Goal: Task Accomplishment & Management: Use online tool/utility

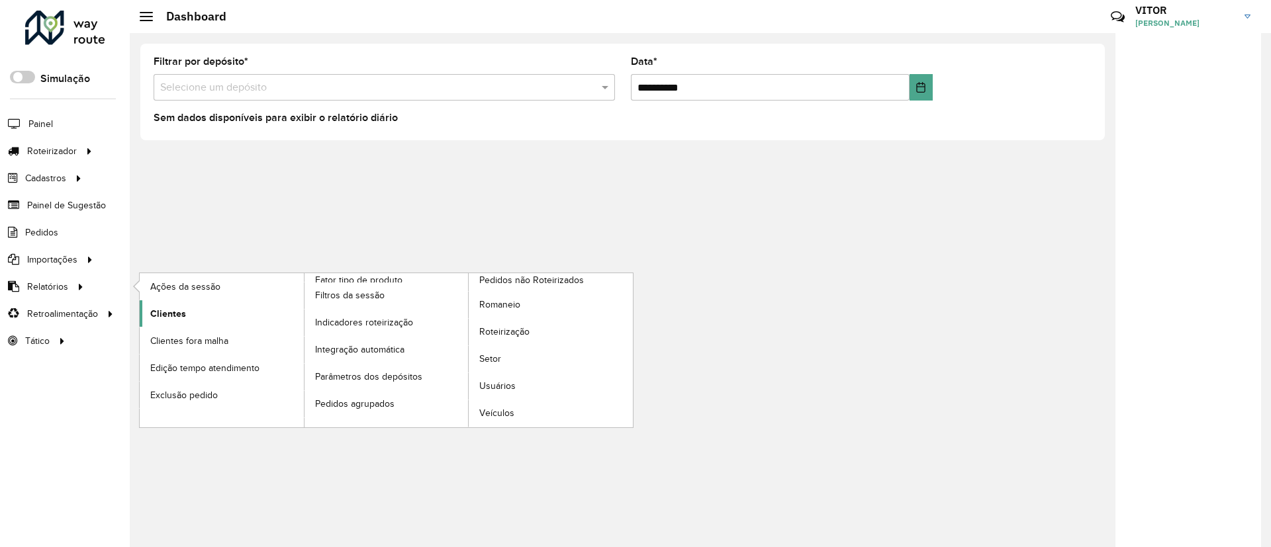
click at [203, 318] on link "Clientes" at bounding box center [222, 313] width 164 height 26
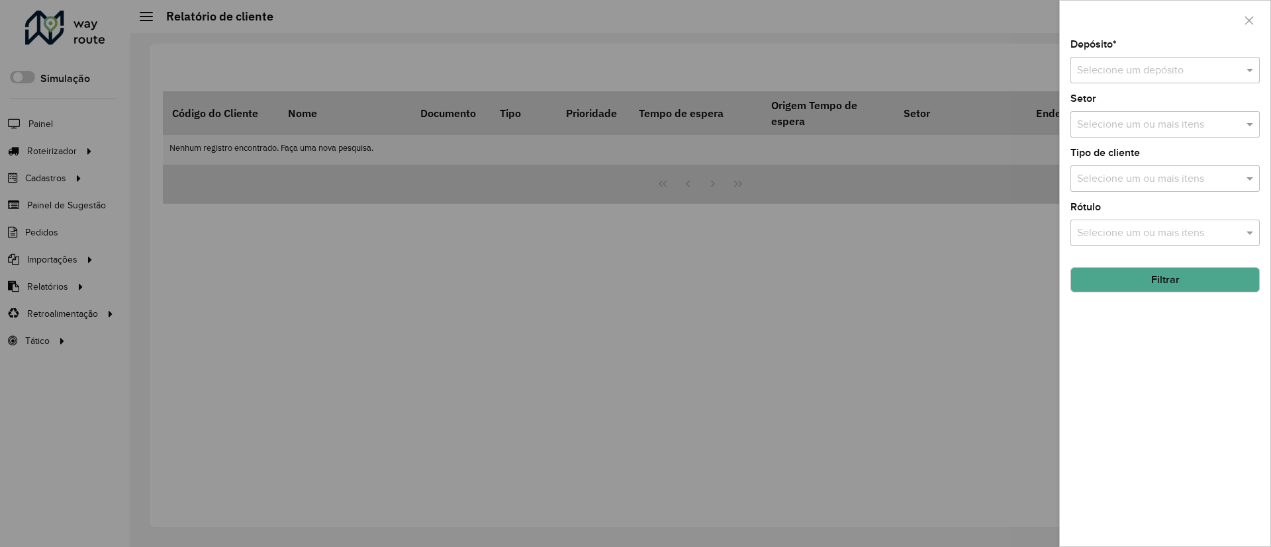
click at [1151, 70] on input "text" at bounding box center [1152, 71] width 150 height 16
click at [1123, 343] on div "Depósito * Selecione um depósito Setor Selecione um ou mais itens Tipo de clien…" at bounding box center [1165, 293] width 210 height 507
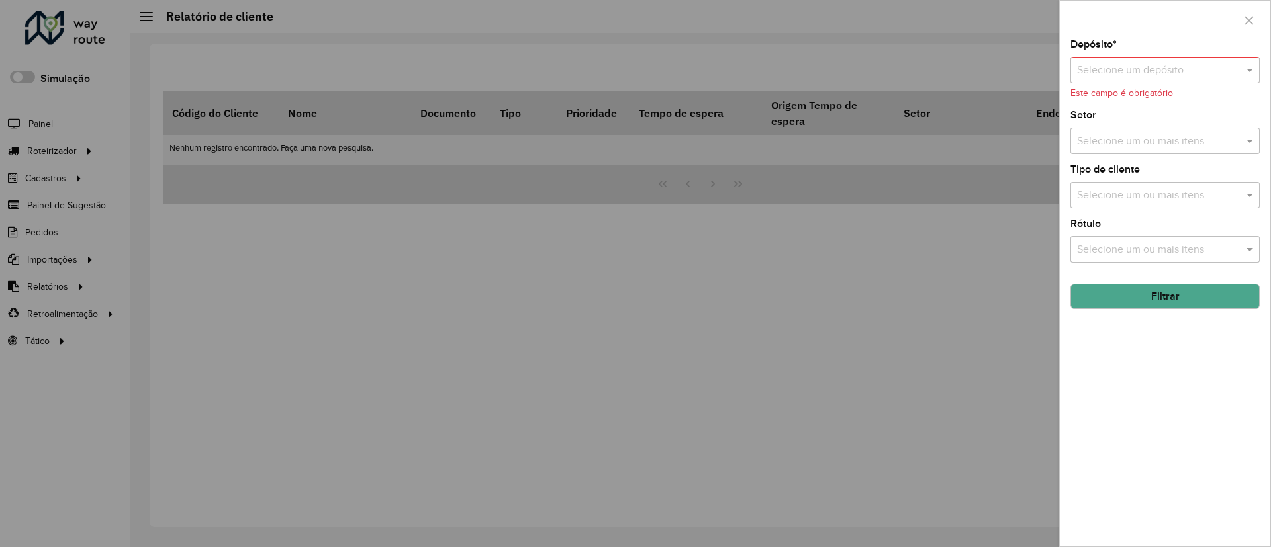
click at [1140, 66] on input "text" at bounding box center [1152, 71] width 150 height 16
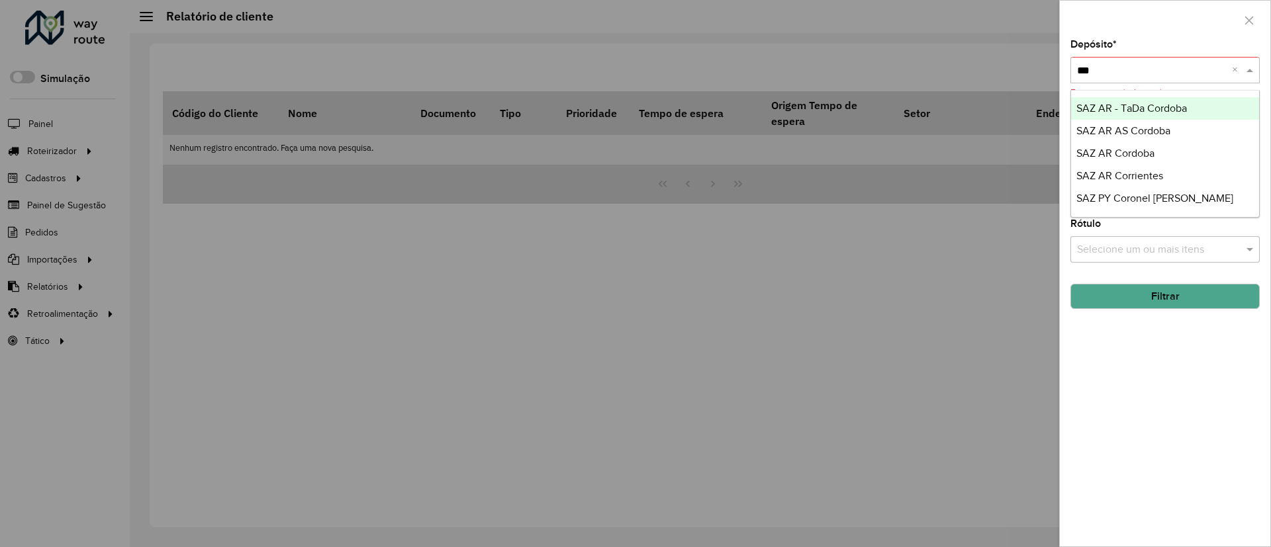
type input "****"
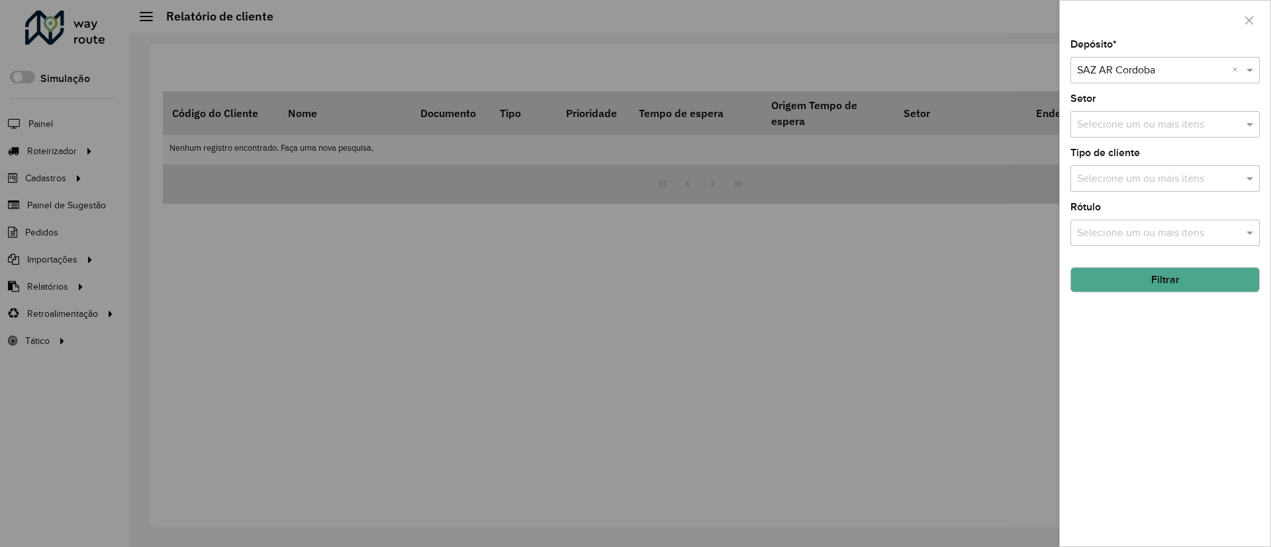
click at [1152, 283] on button "Filtrar" at bounding box center [1164, 279] width 189 height 25
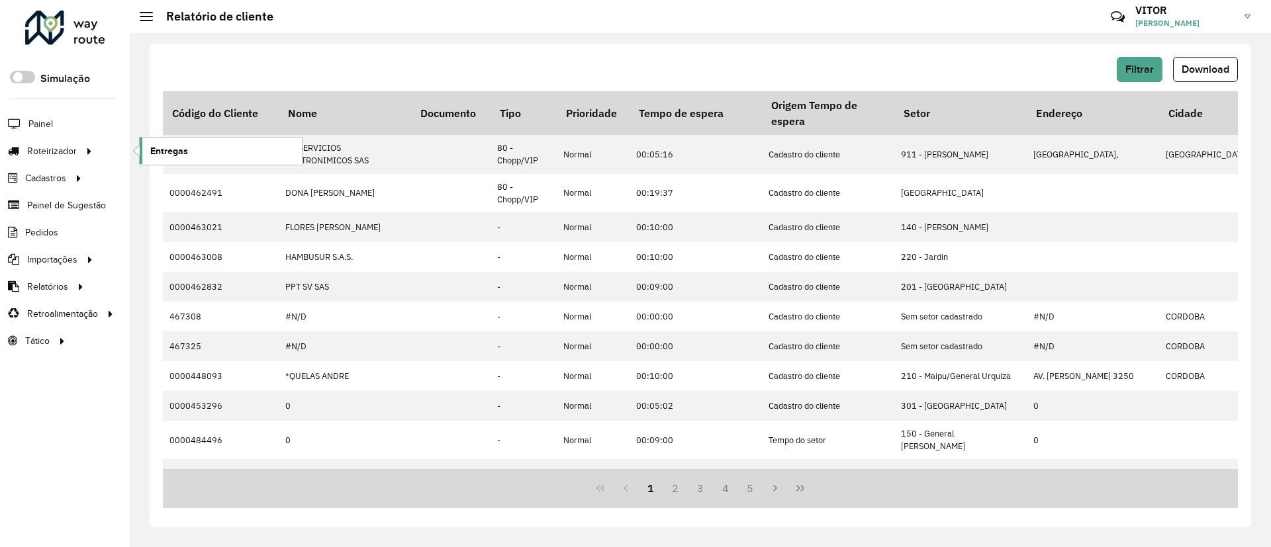
click at [195, 158] on link "Entregas" at bounding box center [221, 151] width 162 height 26
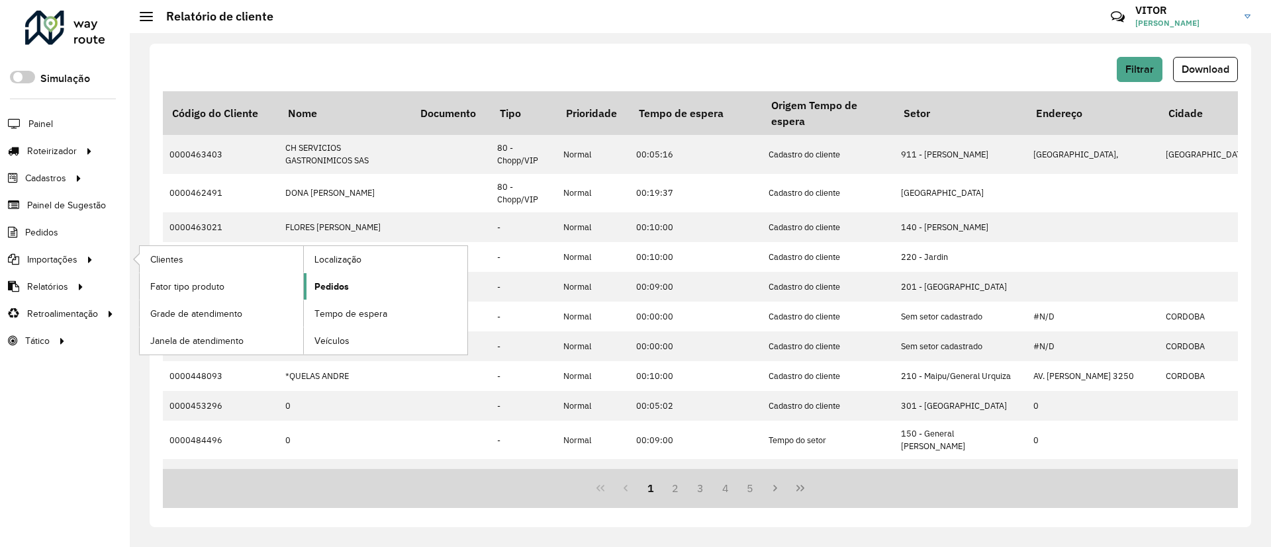
click at [310, 285] on link "Pedidos" at bounding box center [385, 286] width 163 height 26
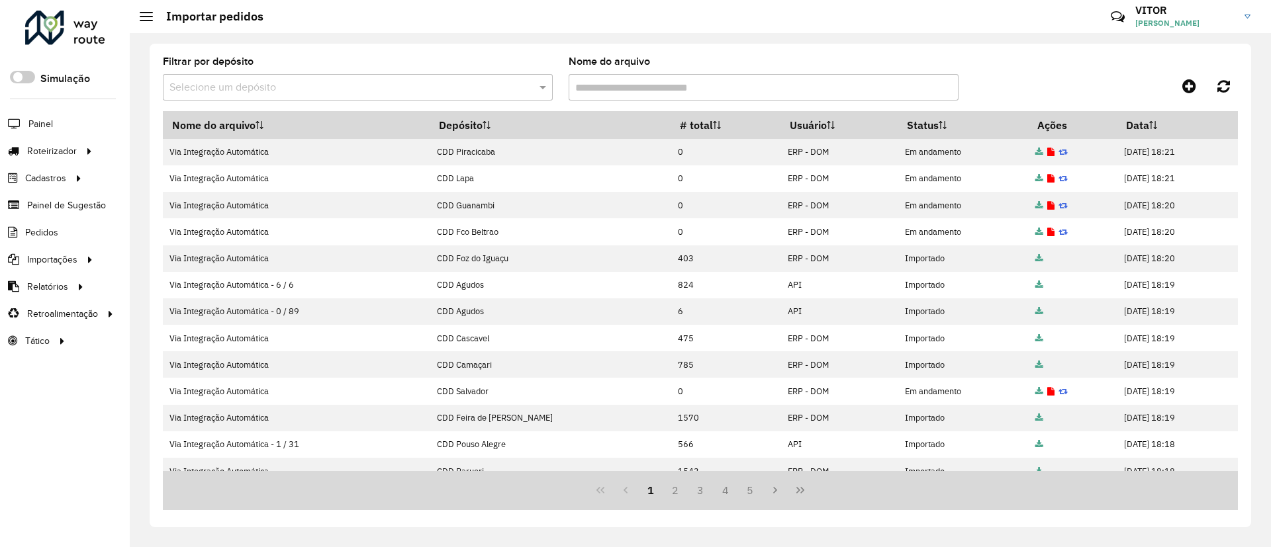
click at [336, 70] on div "Filtrar por depósito Selecione um depósito" at bounding box center [358, 79] width 390 height 44
click at [338, 85] on input "text" at bounding box center [344, 88] width 350 height 16
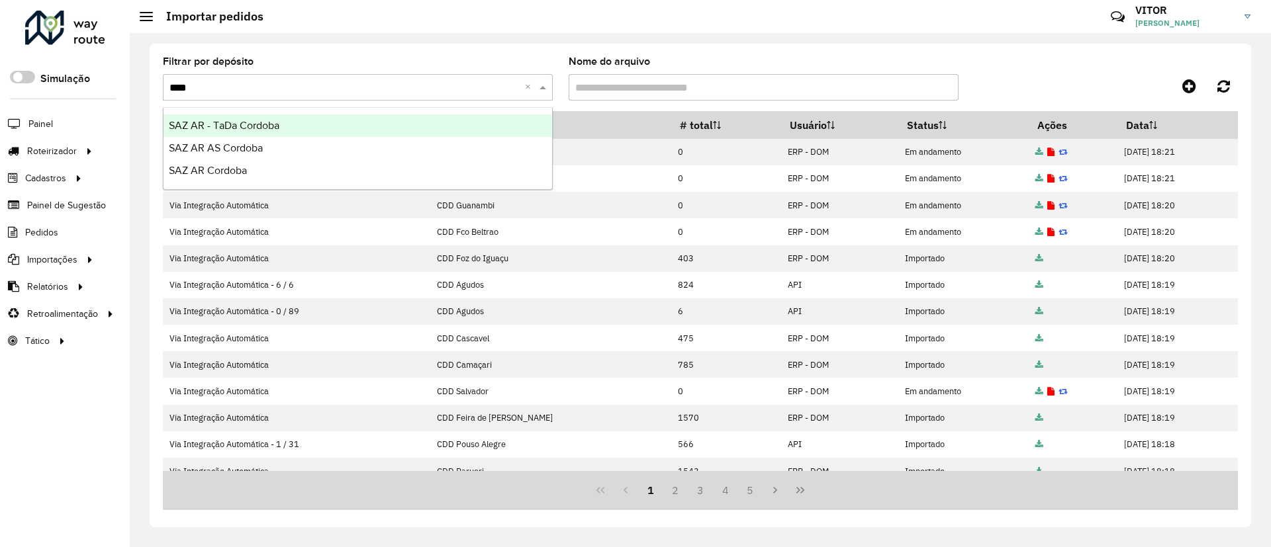
type input "*****"
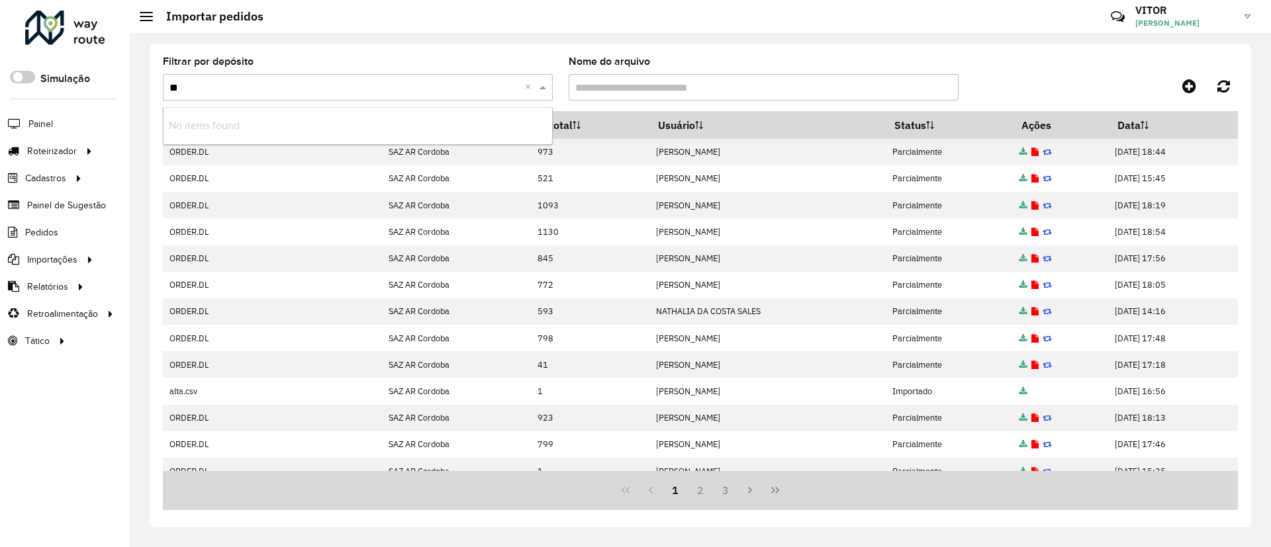
type input "*"
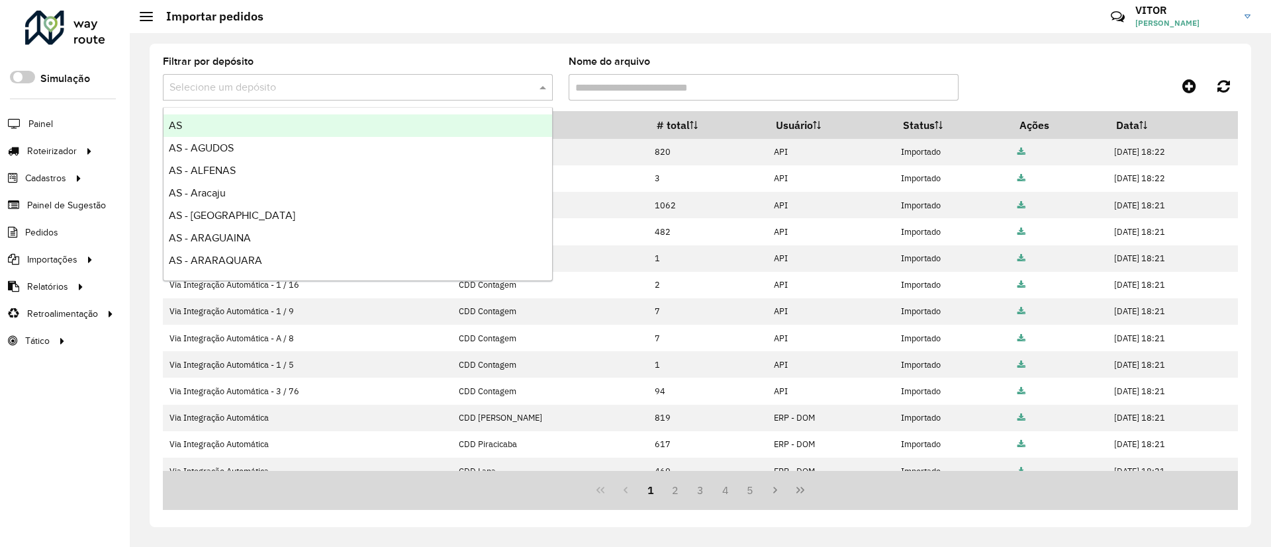
click at [278, 54] on div "Filtrar por depósito Selecione um depósito Nome do arquivo Nome do arquivo Depó…" at bounding box center [700, 286] width 1101 height 484
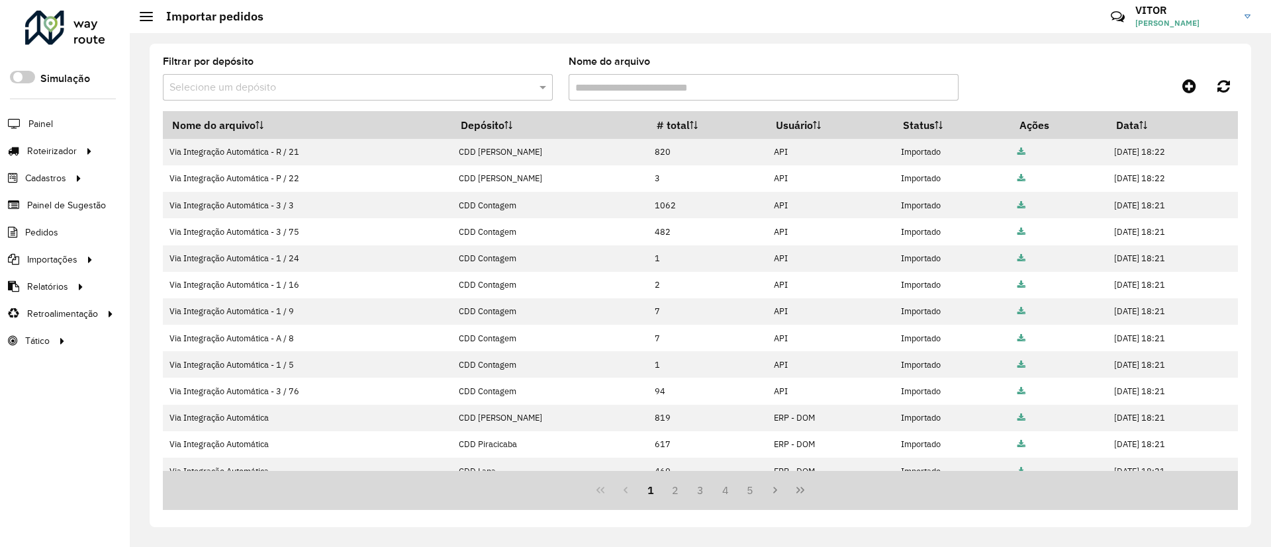
click at [89, 28] on div at bounding box center [65, 28] width 80 height 34
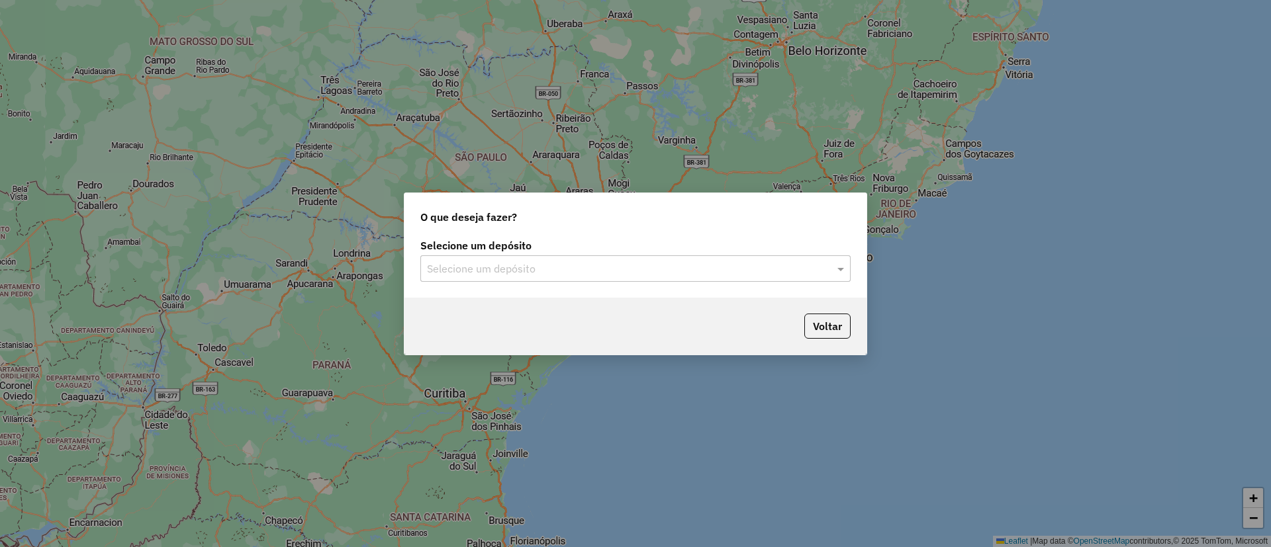
click at [564, 267] on input "text" at bounding box center [622, 269] width 391 height 16
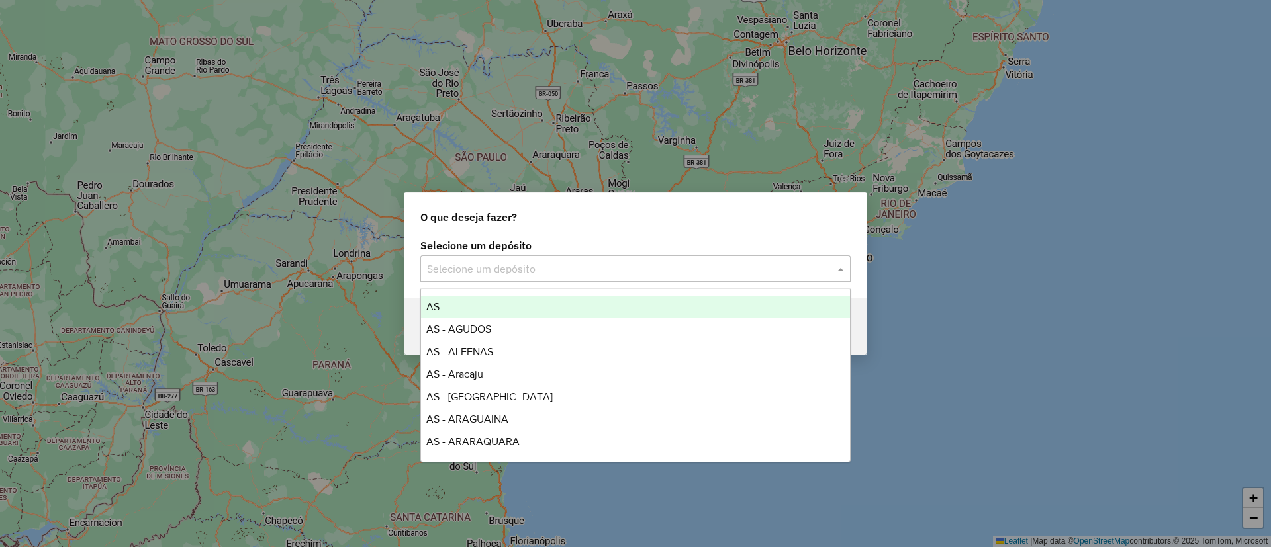
click at [549, 271] on input "text" at bounding box center [622, 269] width 391 height 16
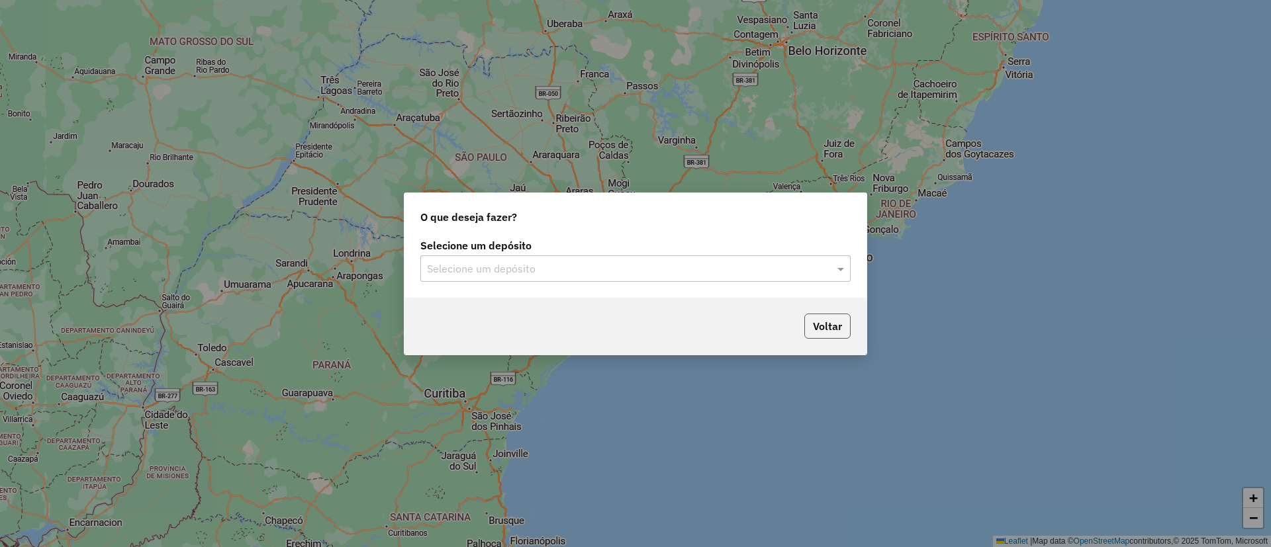
click at [817, 321] on button "Voltar" at bounding box center [827, 326] width 46 height 25
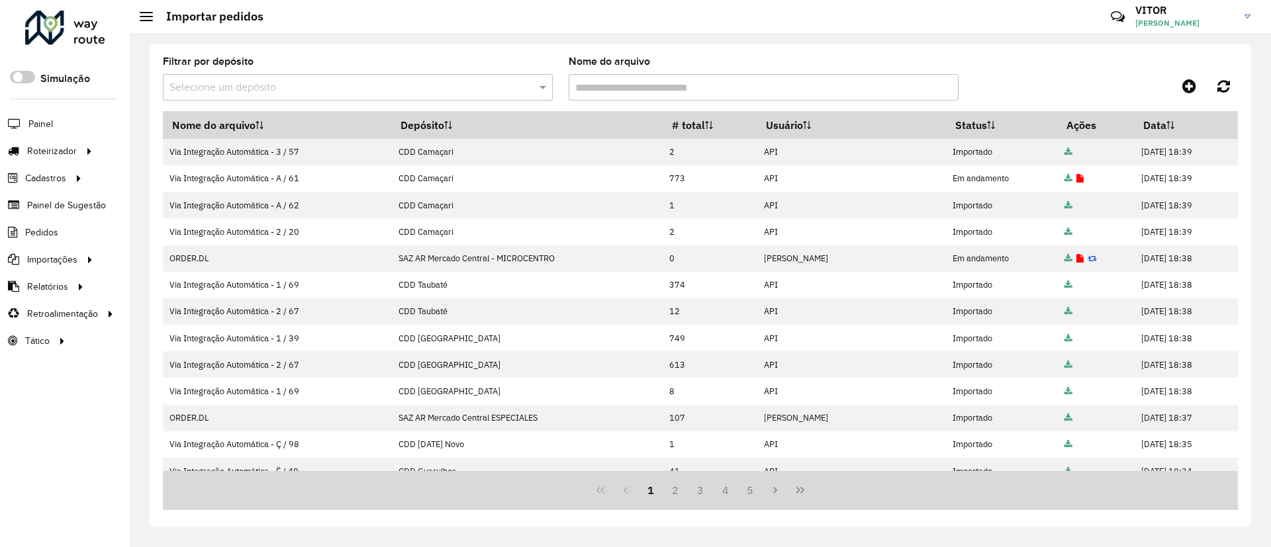
click at [85, 24] on div at bounding box center [65, 28] width 80 height 34
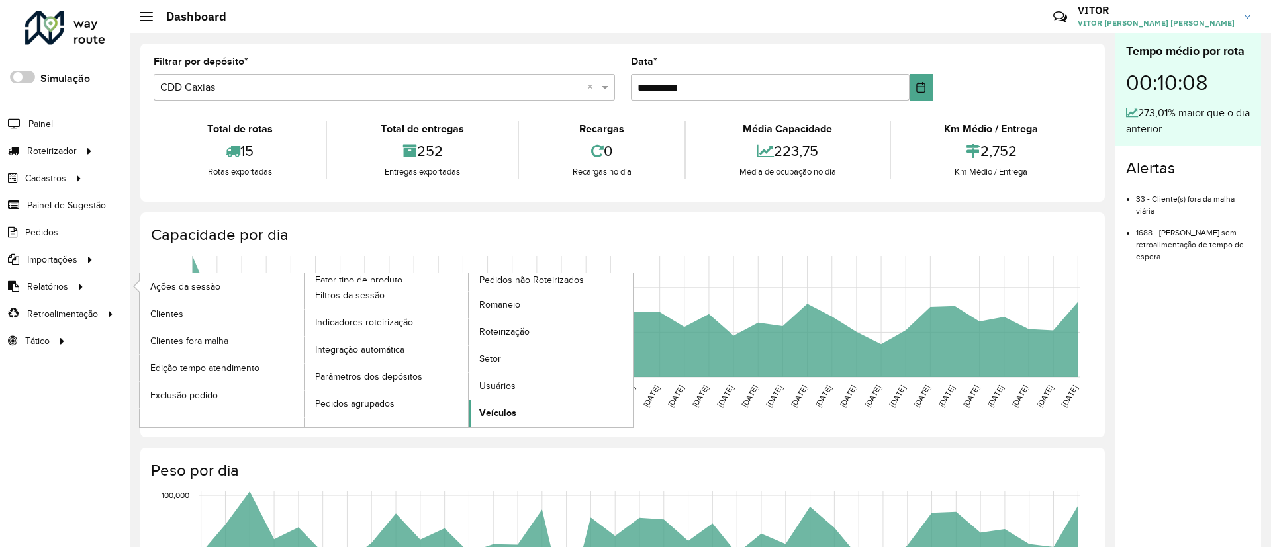
click at [514, 407] on span "Veículos" at bounding box center [497, 413] width 37 height 14
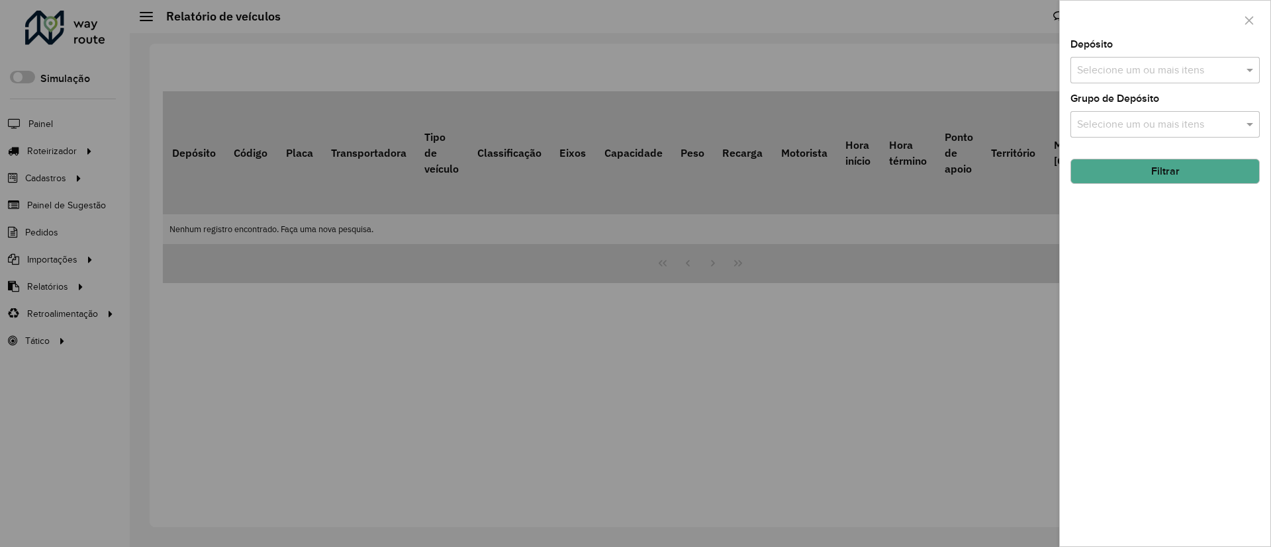
click at [1118, 74] on input "text" at bounding box center [1158, 71] width 169 height 16
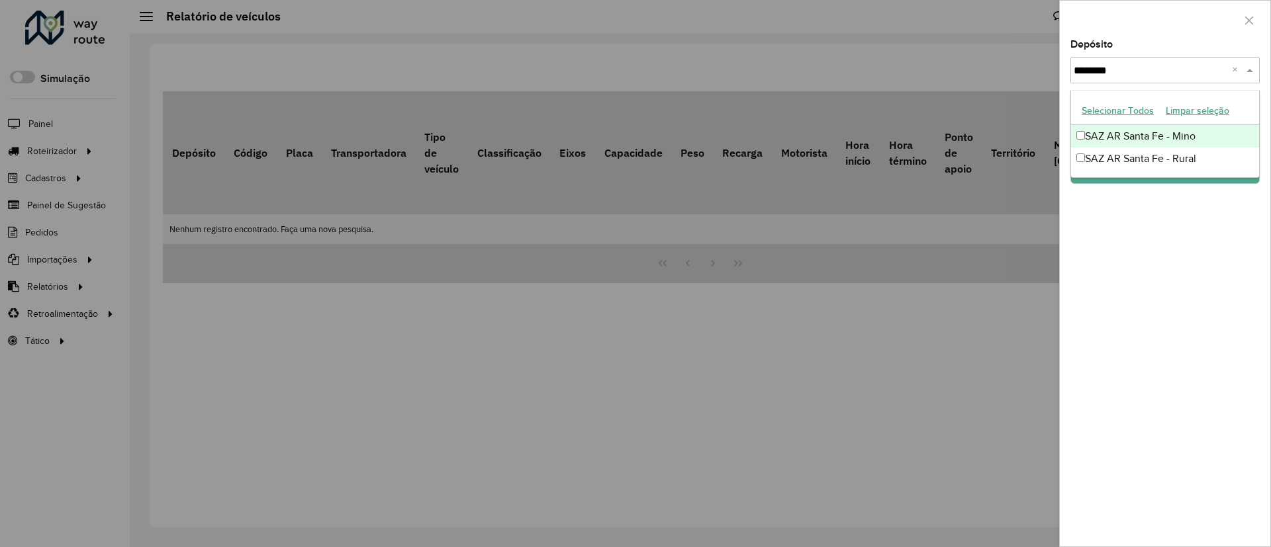
click at [1098, 114] on button "Selecionar Todos" at bounding box center [1118, 111] width 84 height 21
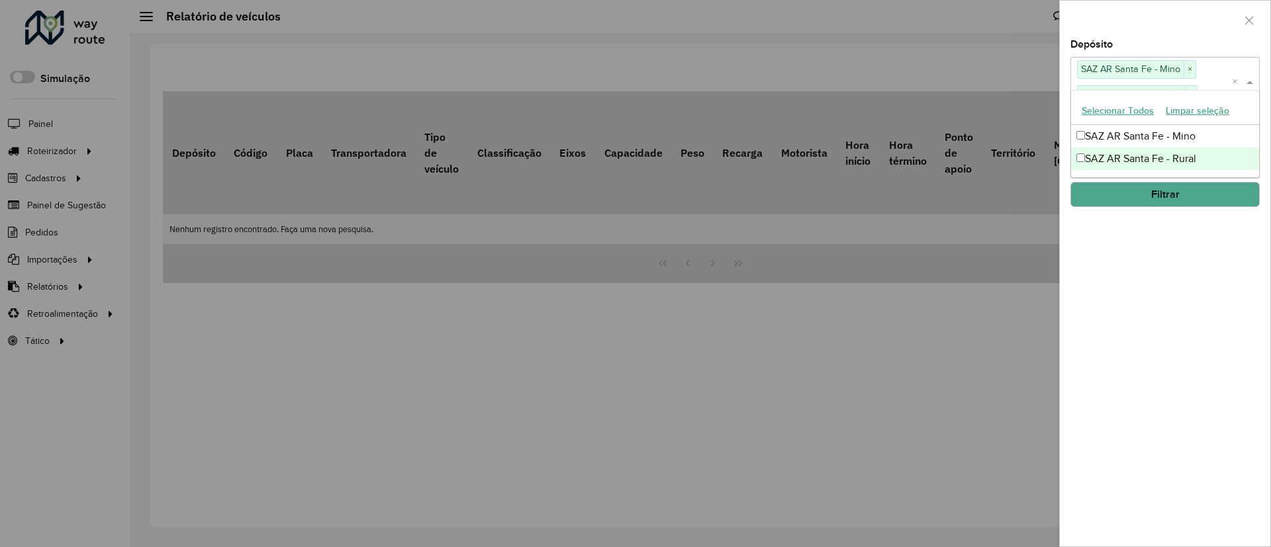
click at [1104, 150] on div "SAZ AR Santa Fe - Rural" at bounding box center [1165, 159] width 188 height 23
type input "********"
click at [1163, 195] on div "Depósito Selecione um ou mais itens SAZ AR Santa Fe - Mino × ******** × Grupo d…" at bounding box center [1165, 293] width 210 height 507
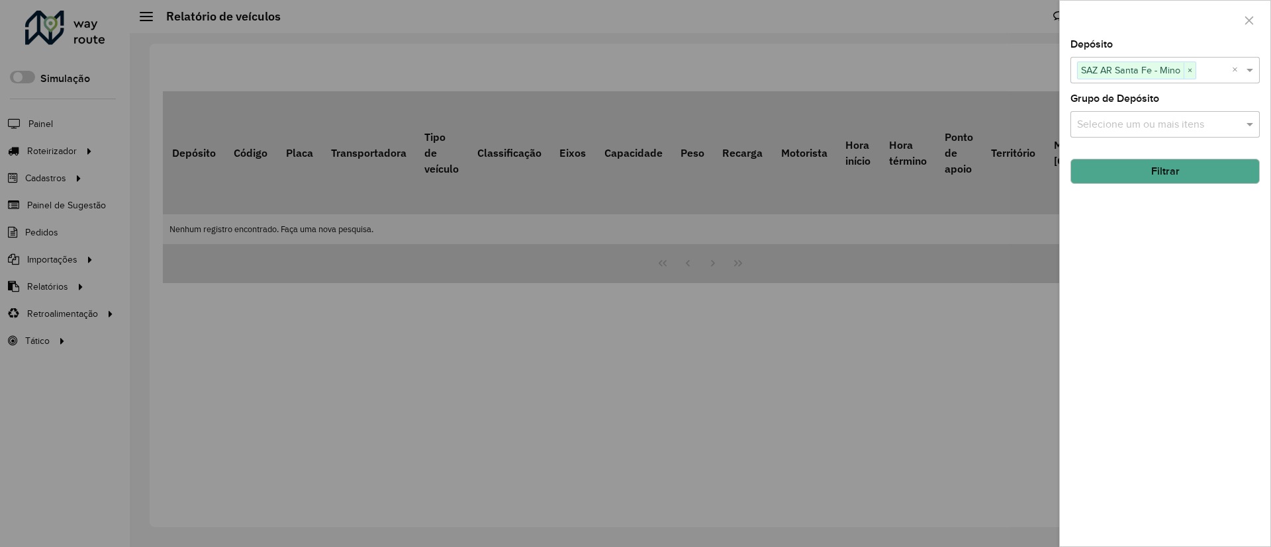
click at [1160, 176] on button "Filtrar" at bounding box center [1164, 171] width 189 height 25
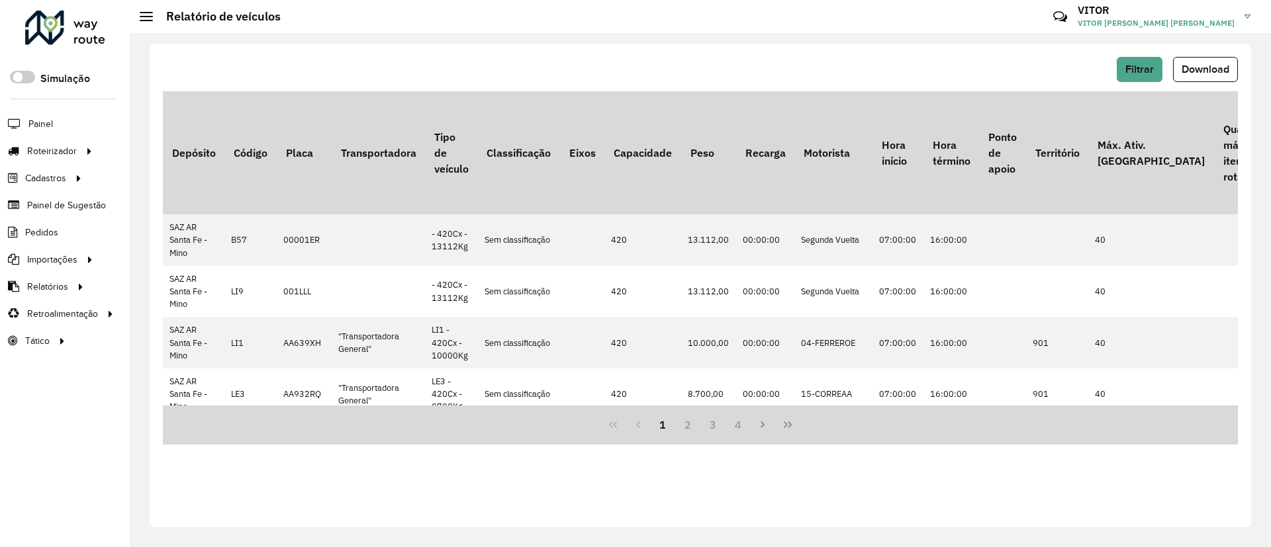
click at [1201, 71] on span "Download" at bounding box center [1205, 69] width 48 height 11
click at [170, 154] on span "Entregas" at bounding box center [169, 151] width 38 height 14
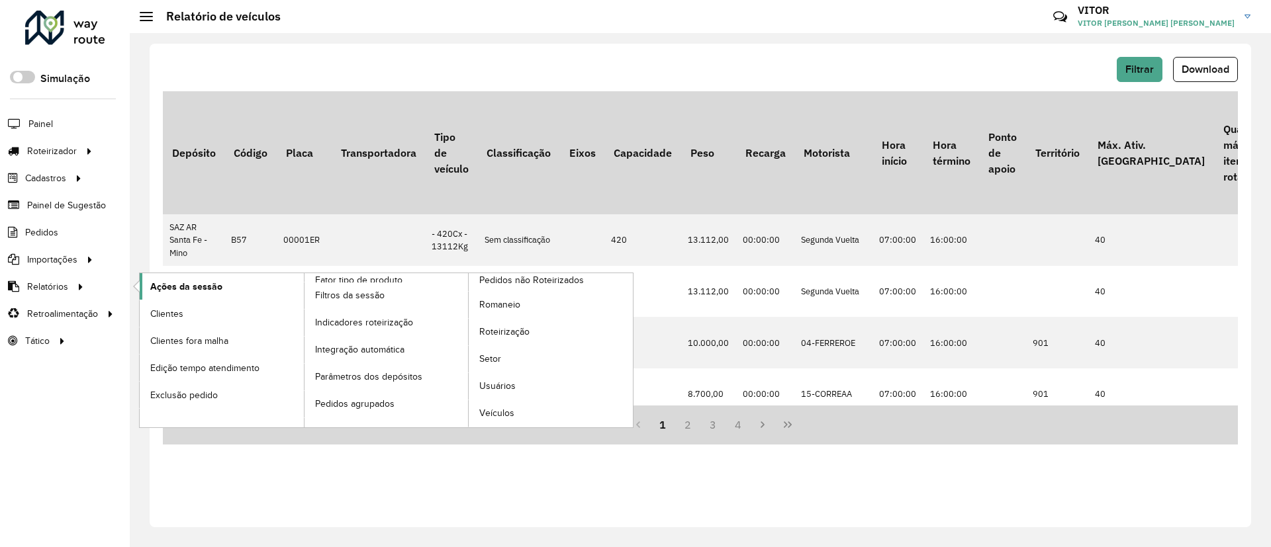
click at [148, 283] on link "Ações da sessão" at bounding box center [222, 286] width 164 height 26
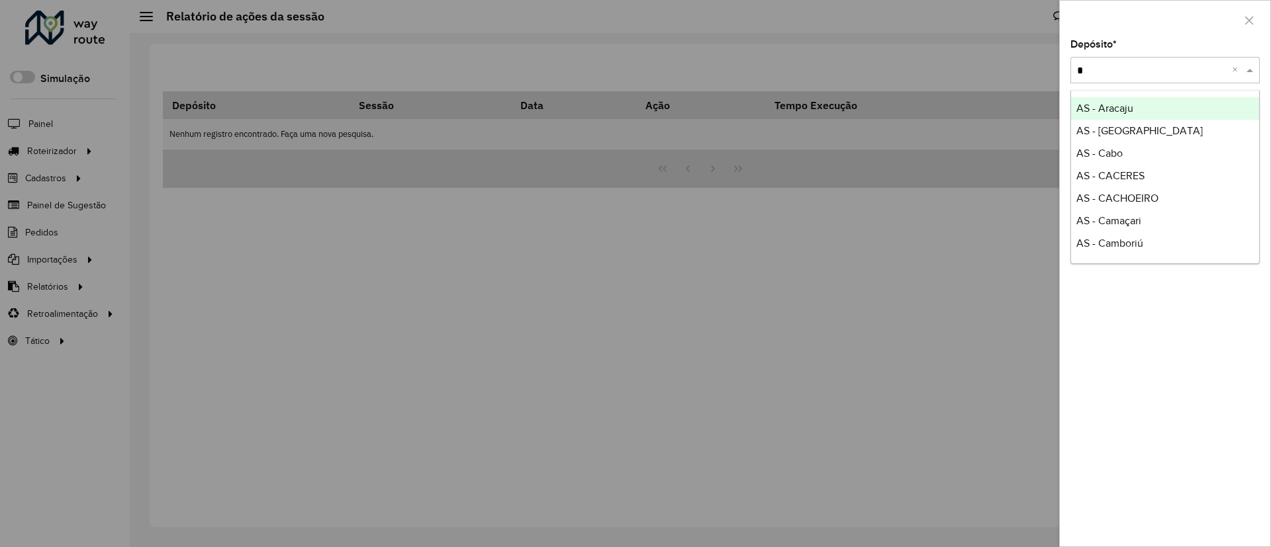
click at [1087, 68] on input "*" at bounding box center [1152, 71] width 150 height 16
type input "****"
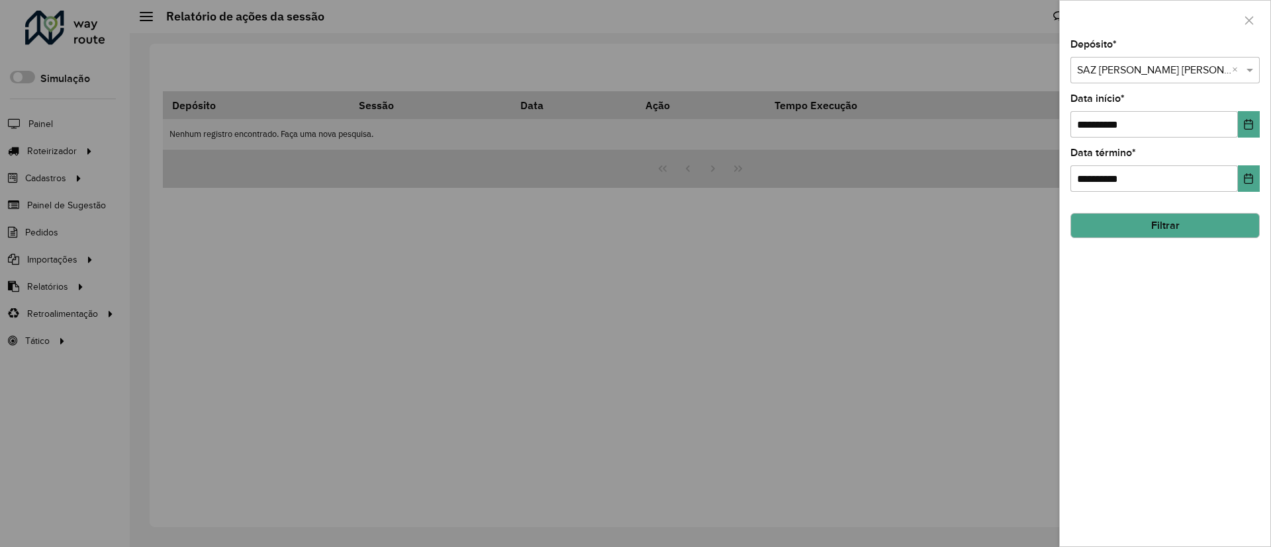
click at [1152, 226] on button "Filtrar" at bounding box center [1164, 225] width 189 height 25
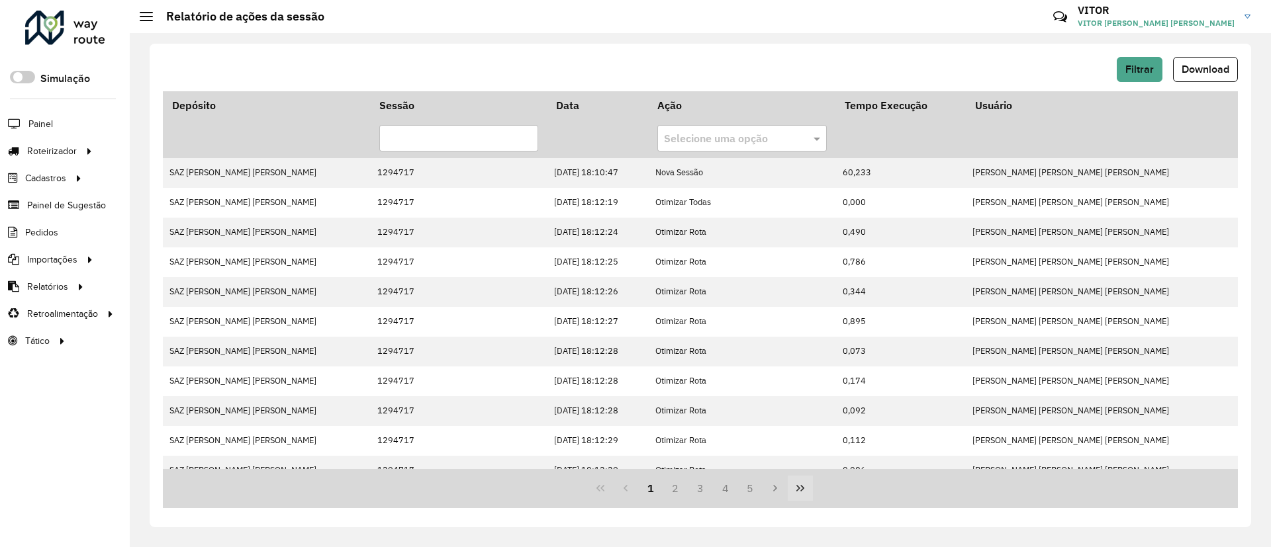
click at [795, 488] on icon "Last Page" at bounding box center [800, 488] width 11 height 11
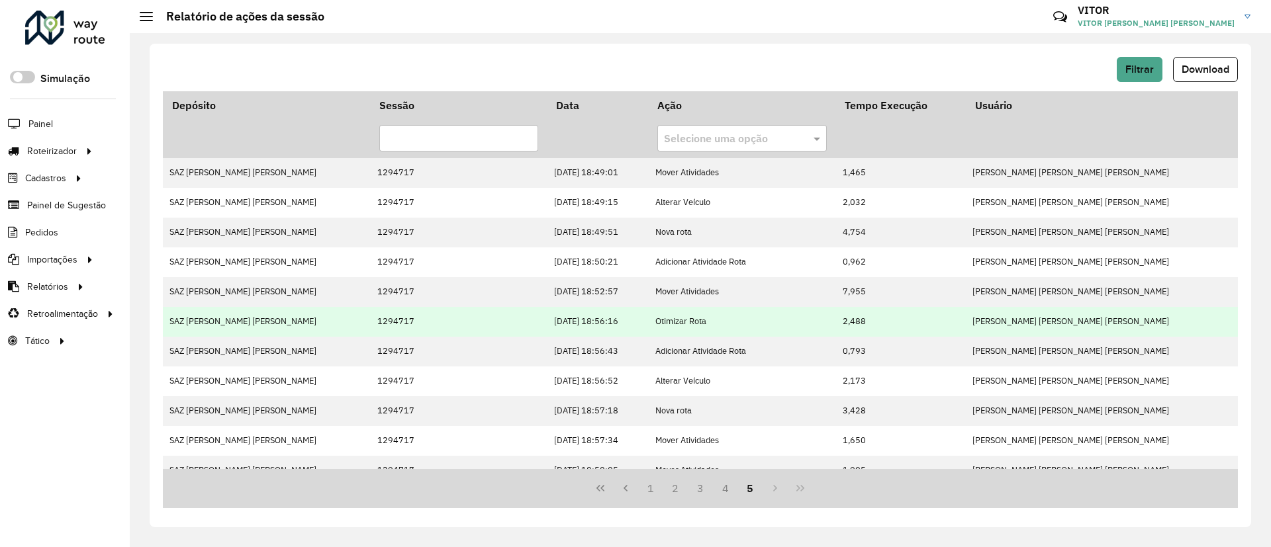
scroll to position [76, 0]
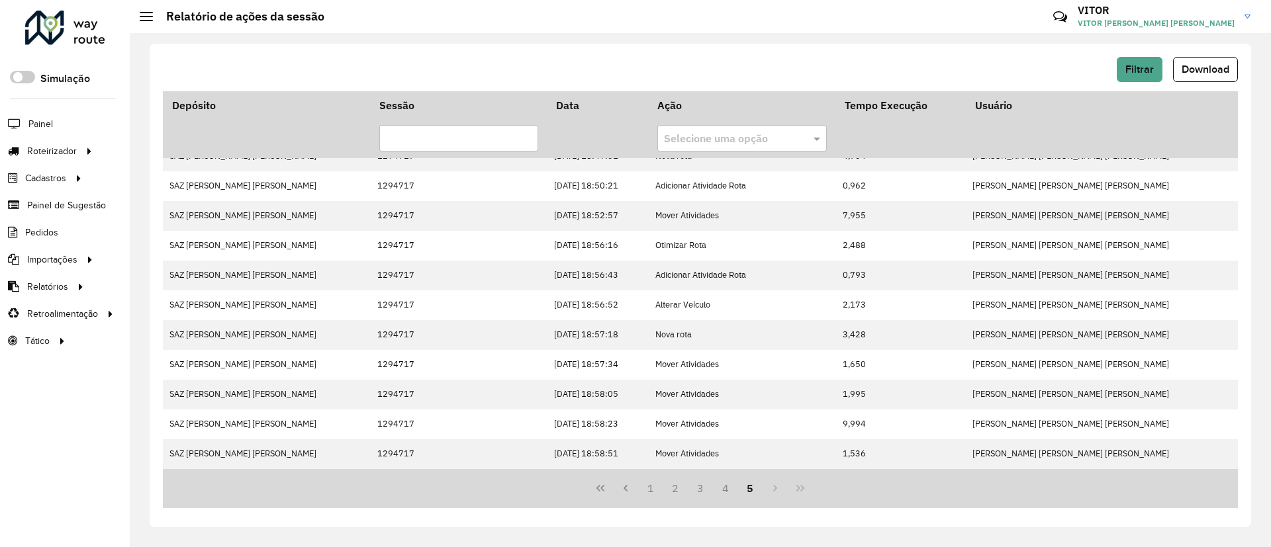
click at [52, 23] on div at bounding box center [65, 28] width 80 height 34
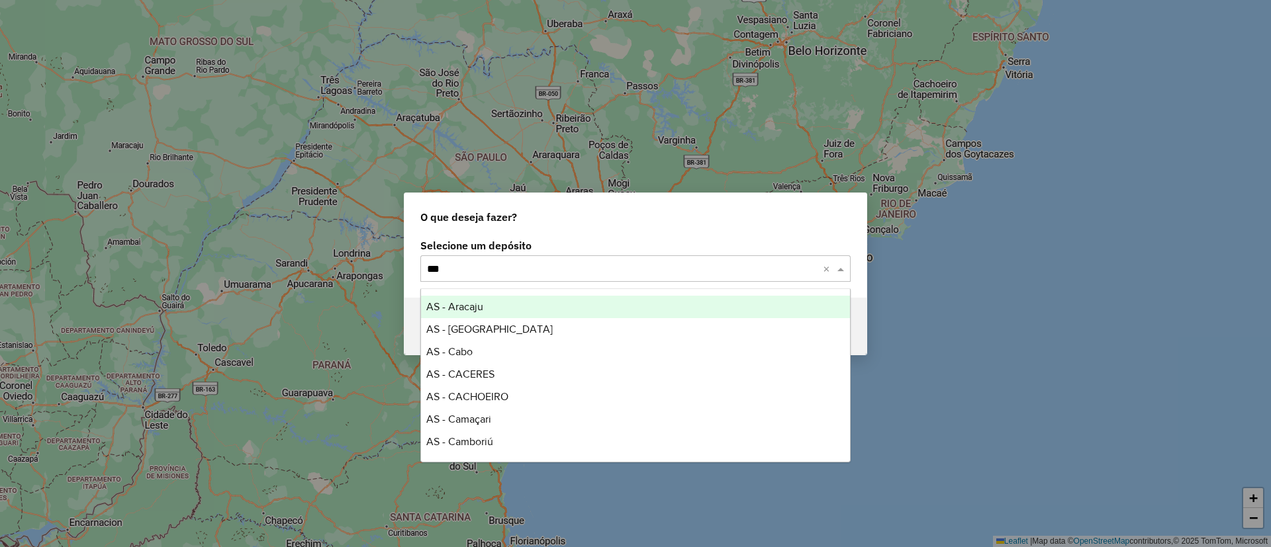
type input "****"
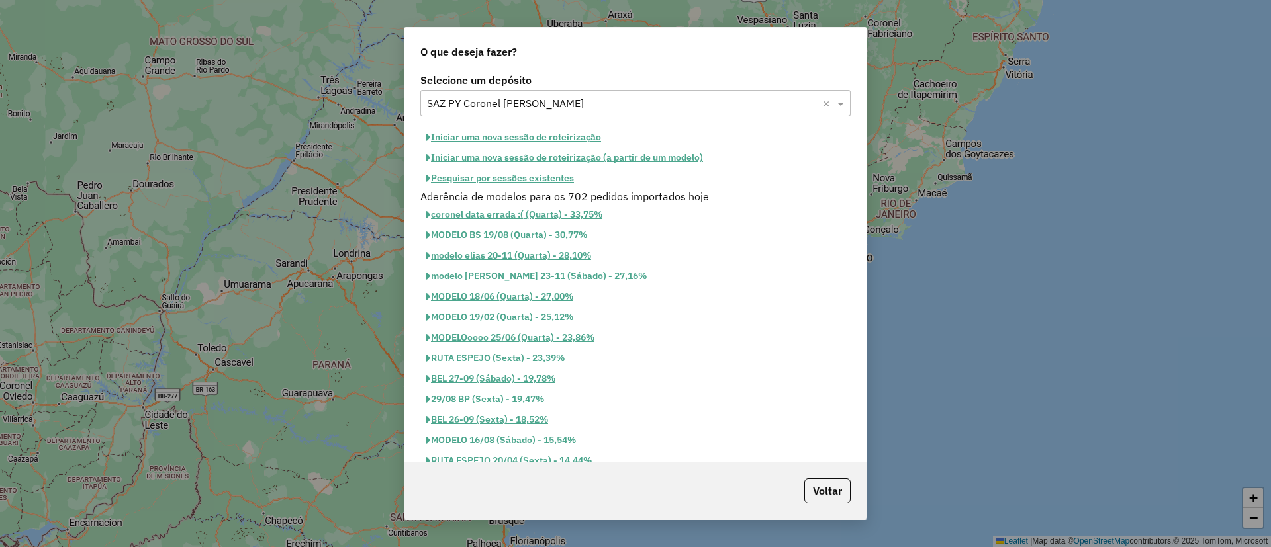
click at [536, 172] on button "Pesquisar por sessões existentes" at bounding box center [500, 178] width 160 height 21
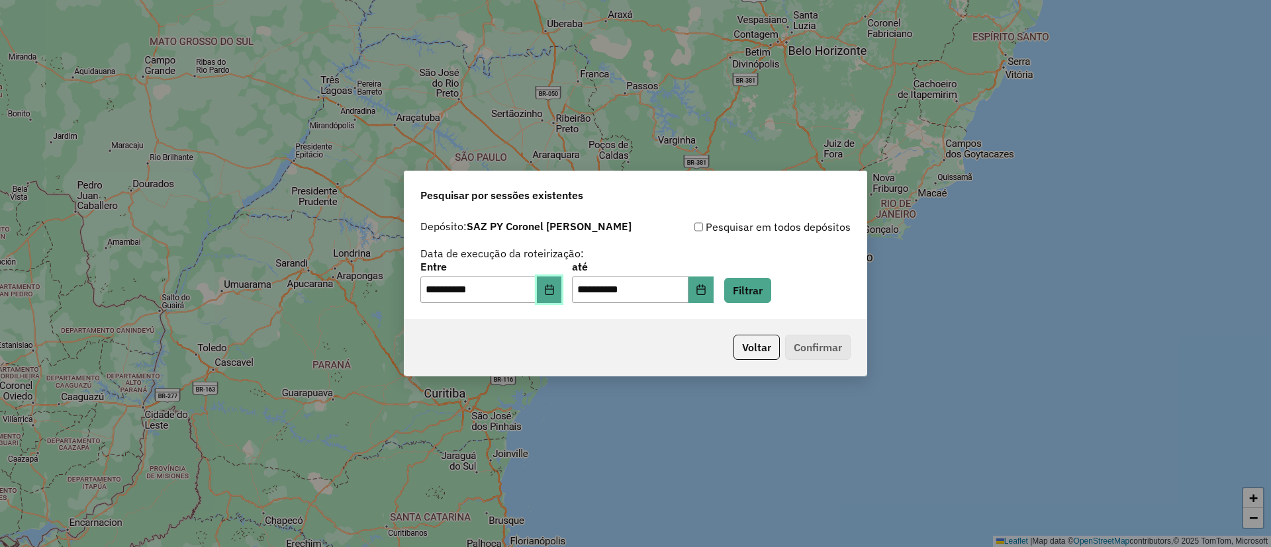
click at [562, 289] on button "Choose Date" at bounding box center [549, 290] width 25 height 26
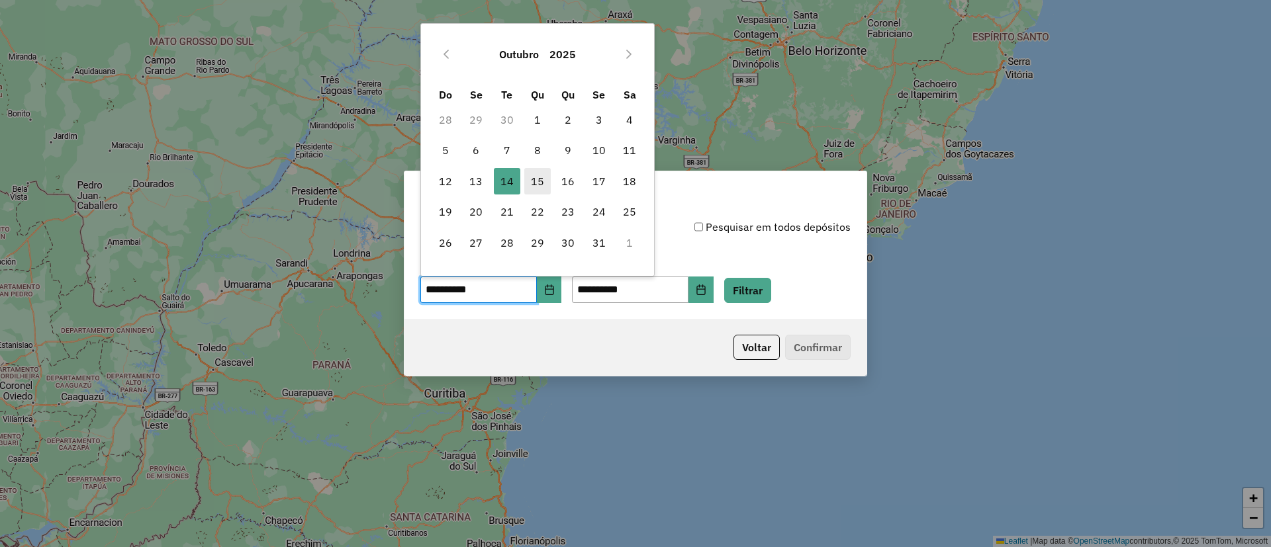
click at [543, 181] on span "15" at bounding box center [537, 181] width 26 height 26
type input "**********"
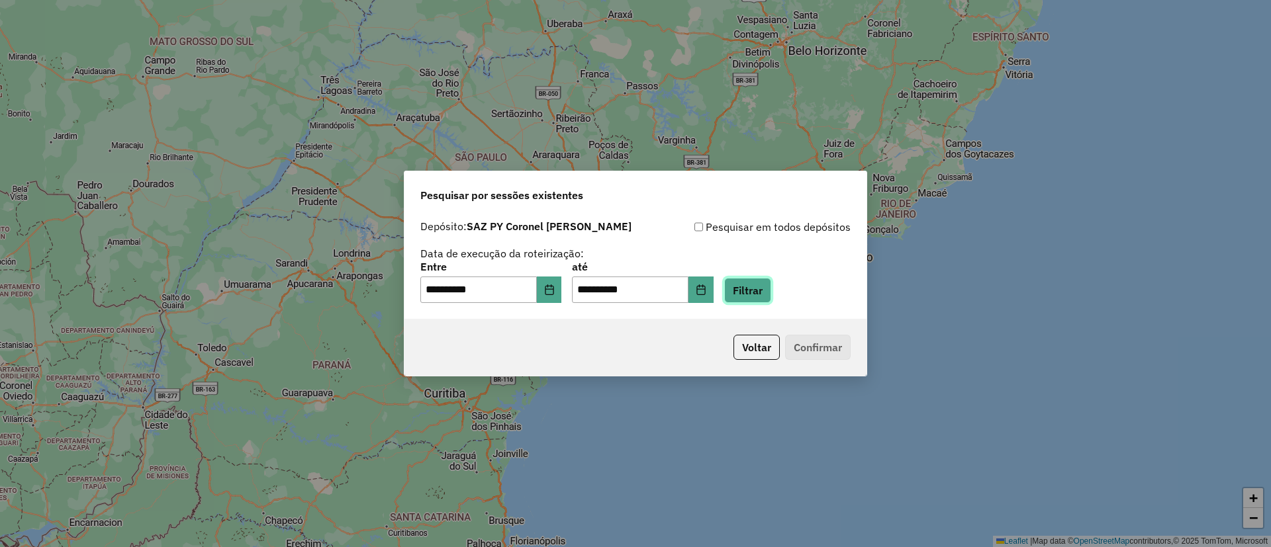
click at [761, 285] on button "Filtrar" at bounding box center [747, 290] width 47 height 25
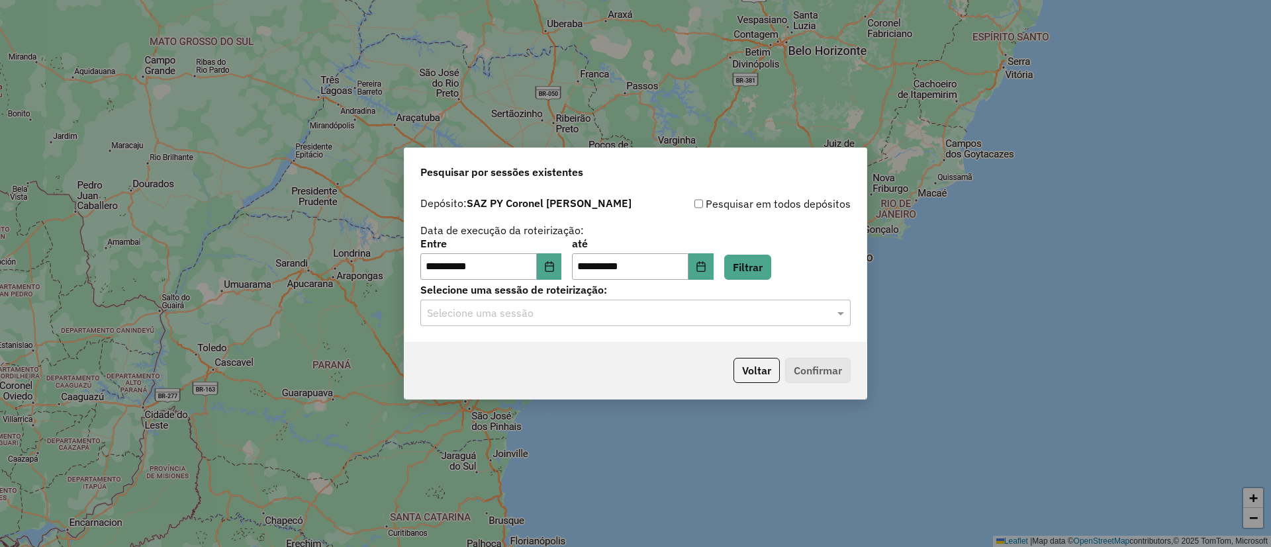
drag, startPoint x: 704, startPoint y: 342, endPoint x: 704, endPoint y: 316, distance: 25.2
click at [704, 316] on div "**********" at bounding box center [635, 274] width 463 height 252
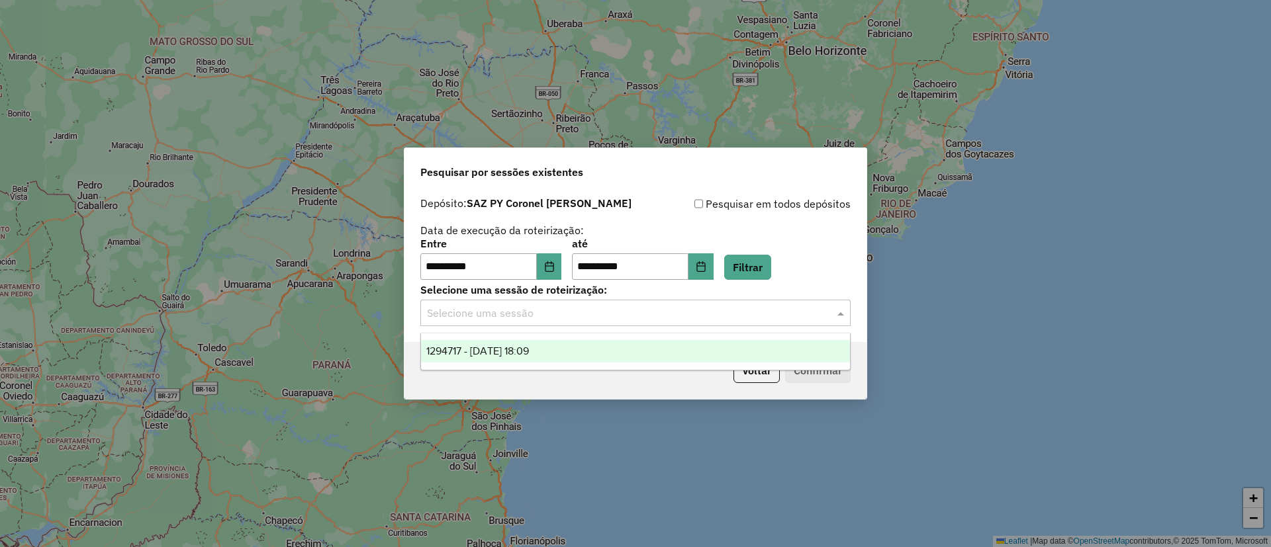
click at [704, 316] on input "text" at bounding box center [622, 314] width 391 height 16
click at [685, 344] on ng-dropdown-panel "1294717 - [DATE] 18:09" at bounding box center [635, 352] width 430 height 38
click at [685, 344] on div "1294717 - [DATE] 18:09" at bounding box center [635, 351] width 429 height 23
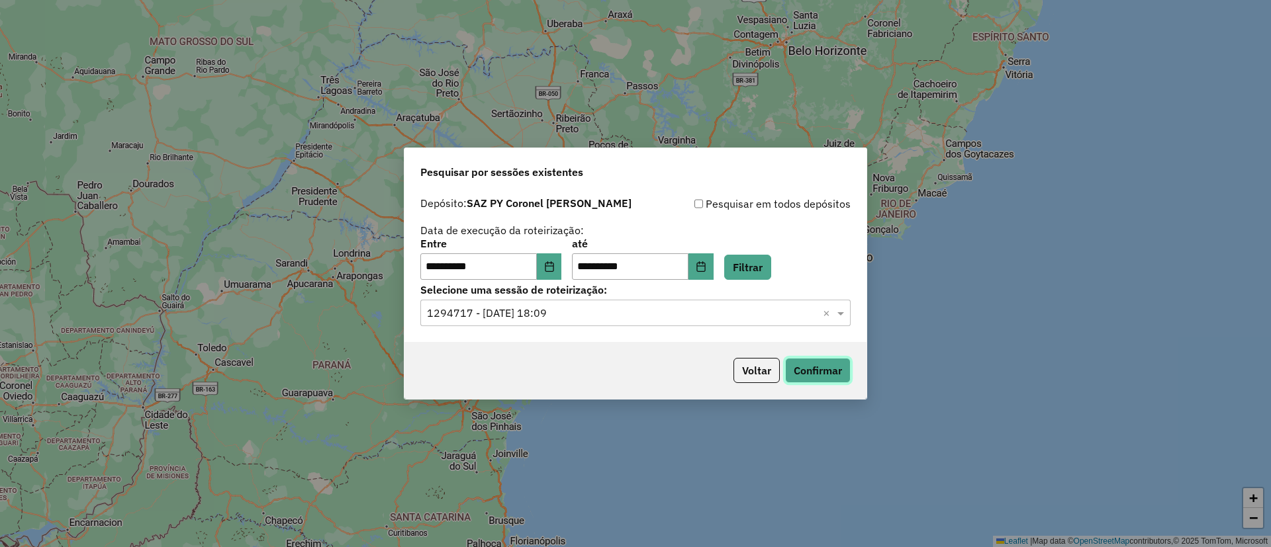
click at [802, 369] on button "Confirmar" at bounding box center [818, 370] width 66 height 25
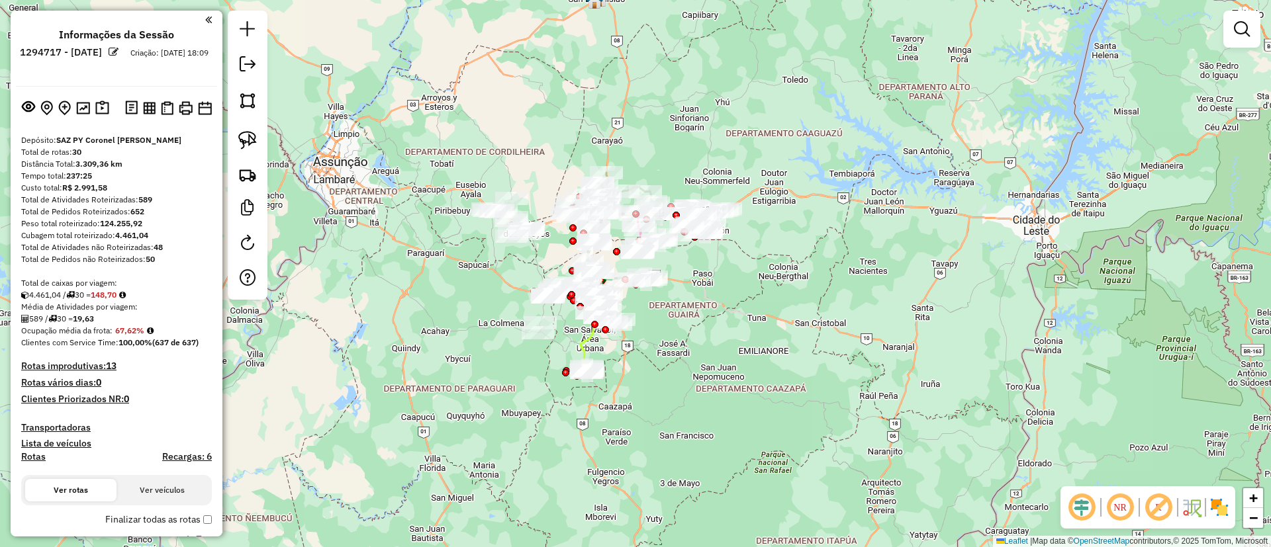
drag, startPoint x: 519, startPoint y: 140, endPoint x: 568, endPoint y: 66, distance: 89.4
click at [568, 66] on div "Janela de atendimento Grade de atendimento Capacidade Transportadoras Veículos …" at bounding box center [635, 273] width 1271 height 547
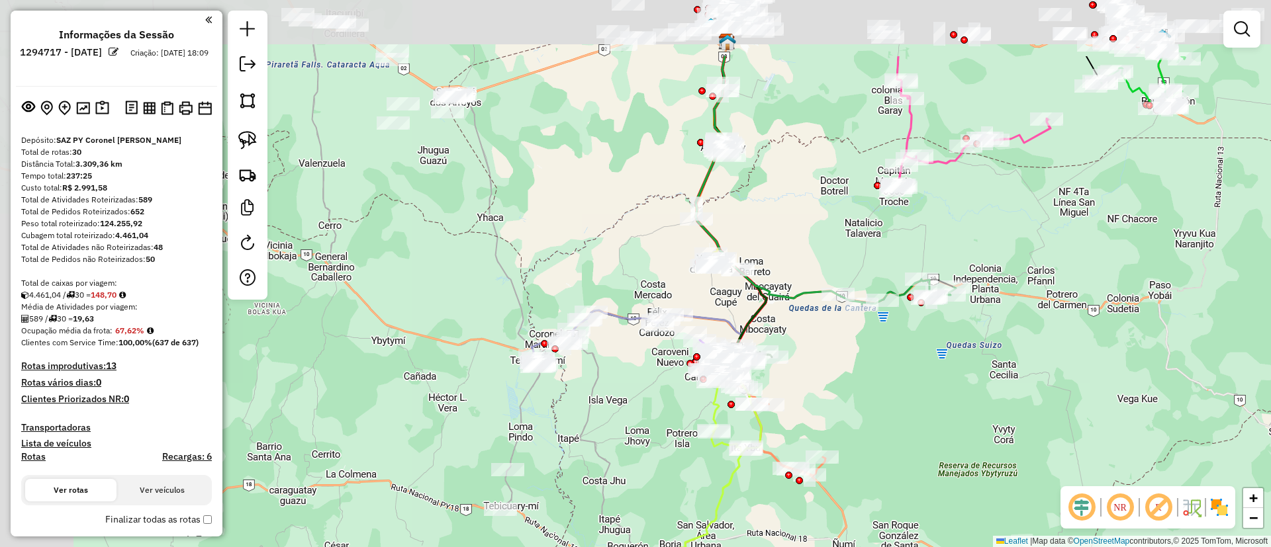
drag, startPoint x: 437, startPoint y: 124, endPoint x: 541, endPoint y: 236, distance: 152.2
click at [541, 236] on div "Janela de atendimento Grade de atendimento Capacidade Transportadoras Veículos …" at bounding box center [635, 273] width 1271 height 547
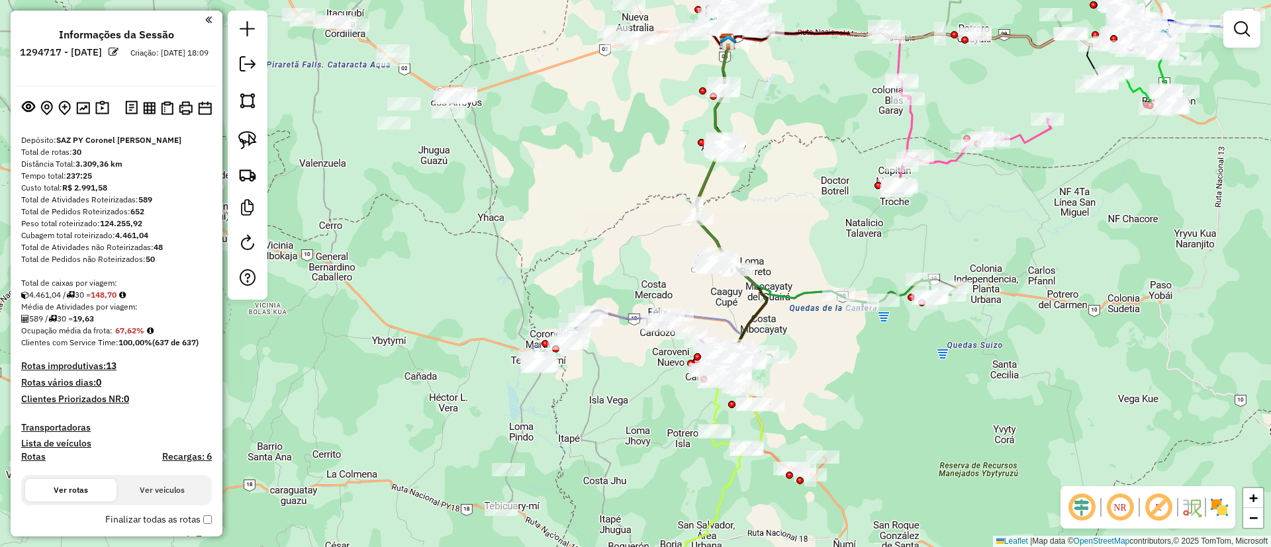
click at [538, 240] on div "Janela de atendimento Grade de atendimento Capacidade Transportadoras Veículos …" at bounding box center [635, 273] width 1271 height 547
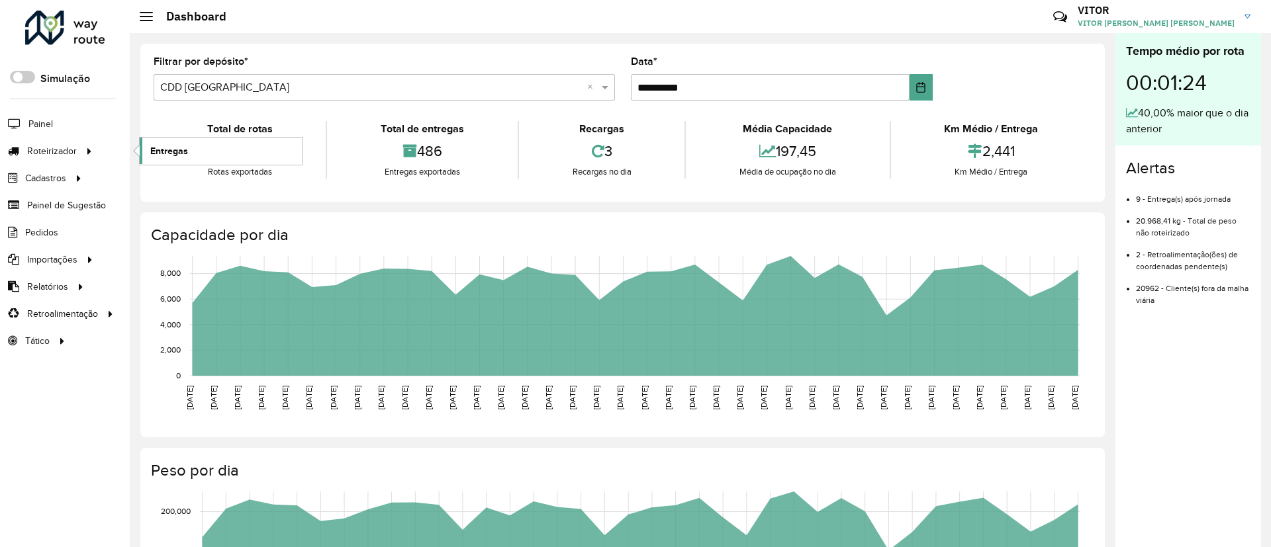
click at [161, 154] on span "Entregas" at bounding box center [169, 151] width 38 height 14
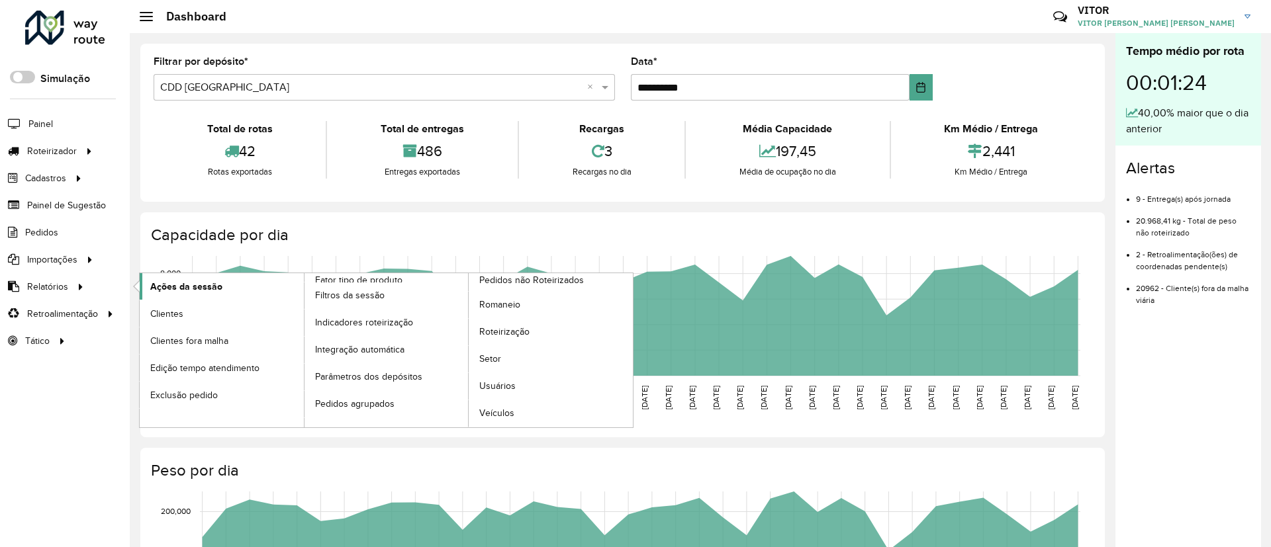
click at [165, 296] on link "Ações da sessão" at bounding box center [222, 286] width 164 height 26
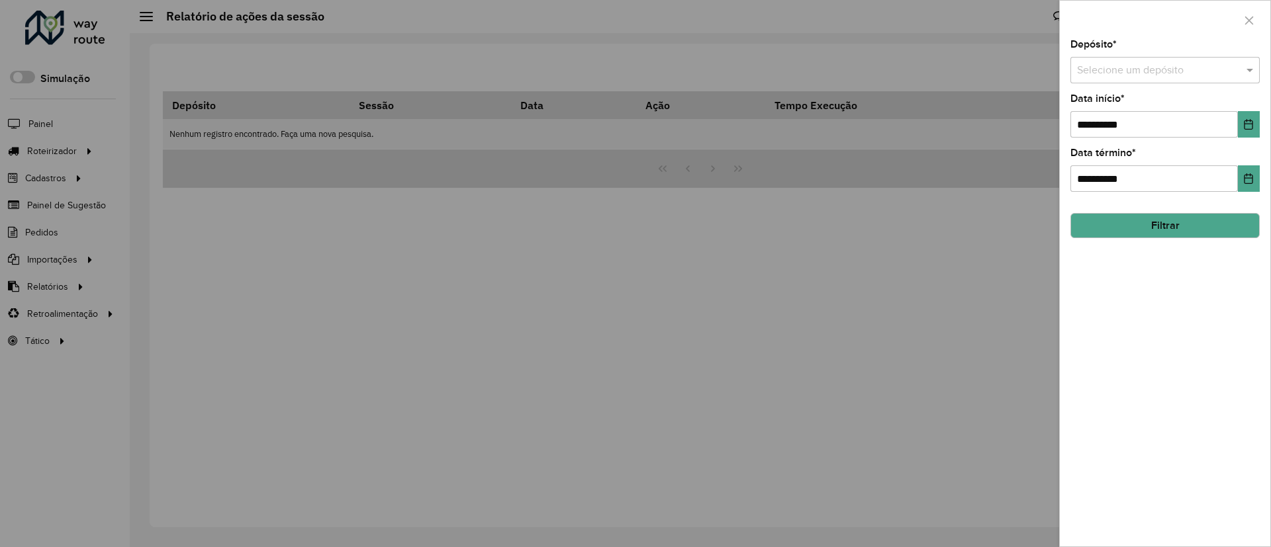
click at [1138, 79] on div "Selecione um depósito" at bounding box center [1164, 70] width 189 height 26
type input "****"
click at [1243, 132] on button "Choose Date" at bounding box center [1249, 124] width 22 height 26
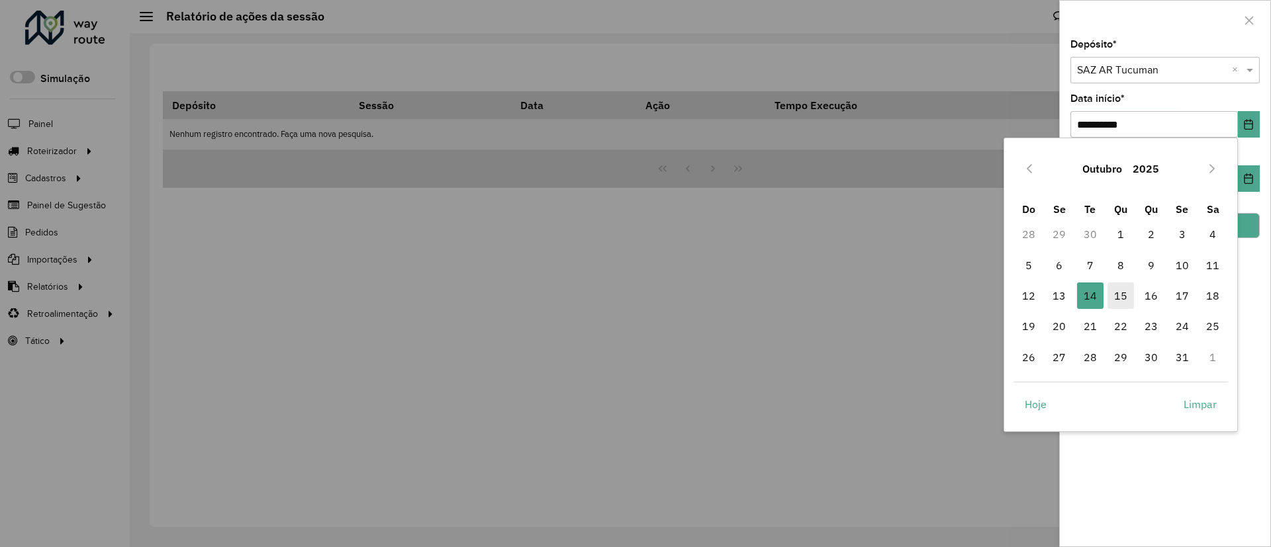
click at [1133, 291] on span "15" at bounding box center [1120, 296] width 26 height 26
type input "**********"
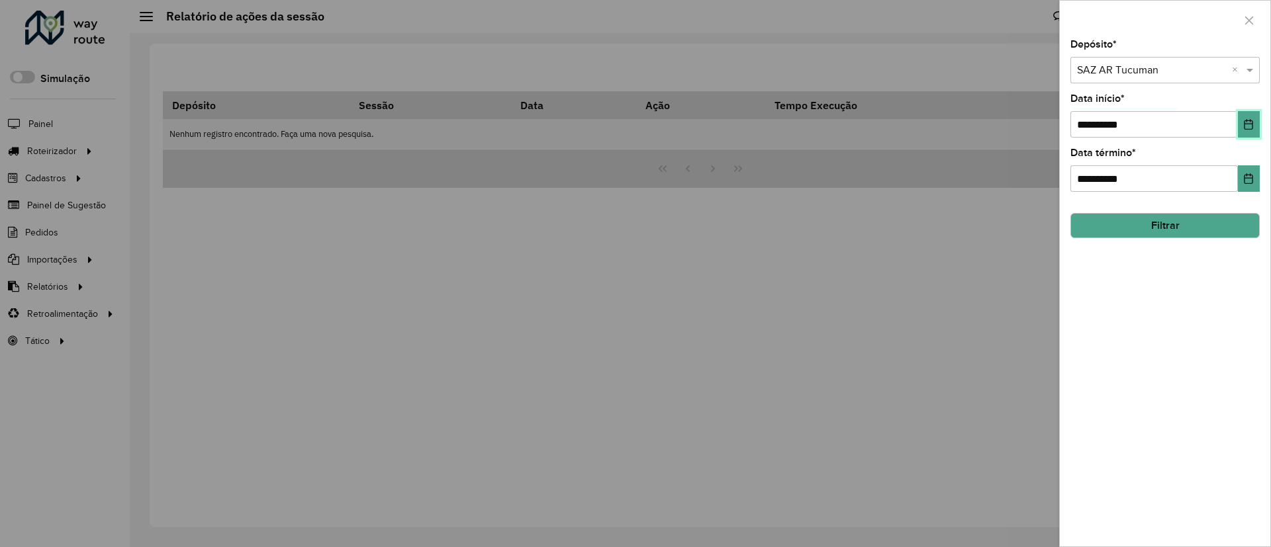
click at [1252, 126] on icon "Choose Date" at bounding box center [1248, 124] width 11 height 11
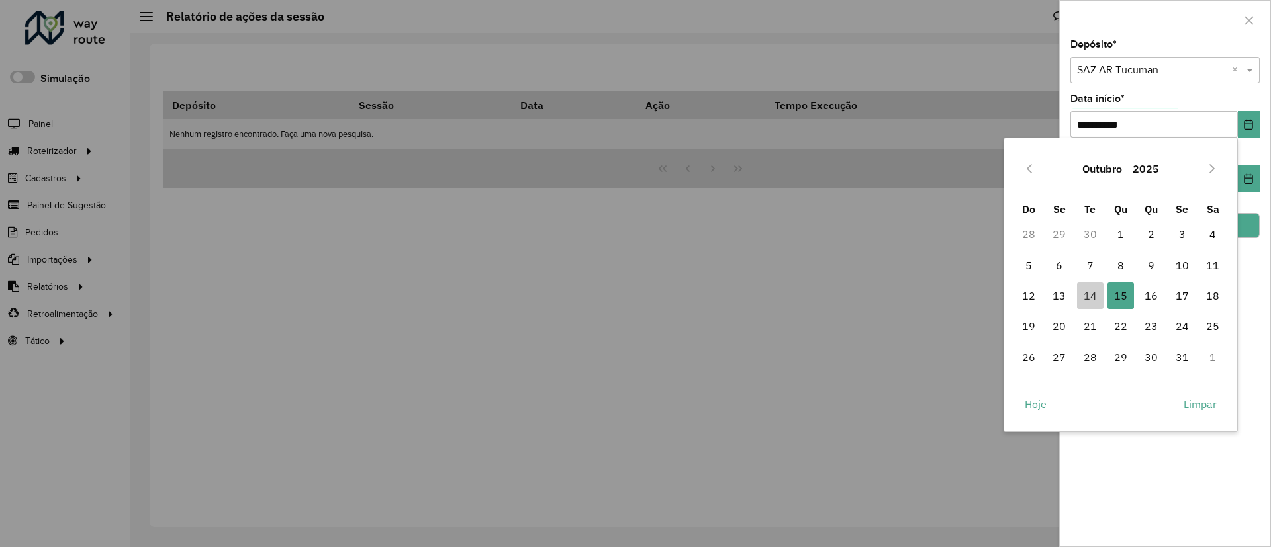
click at [1075, 293] on td "14" at bounding box center [1089, 296] width 30 height 30
click at [1085, 296] on span "14" at bounding box center [1090, 296] width 26 height 26
type input "**********"
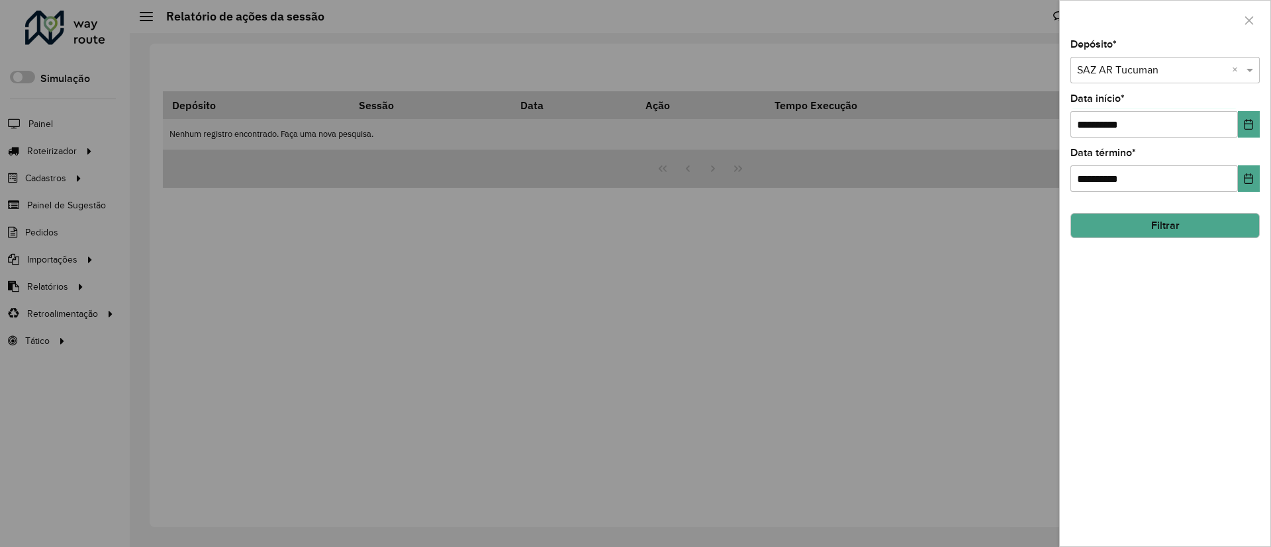
click at [1179, 236] on button "Filtrar" at bounding box center [1164, 225] width 189 height 25
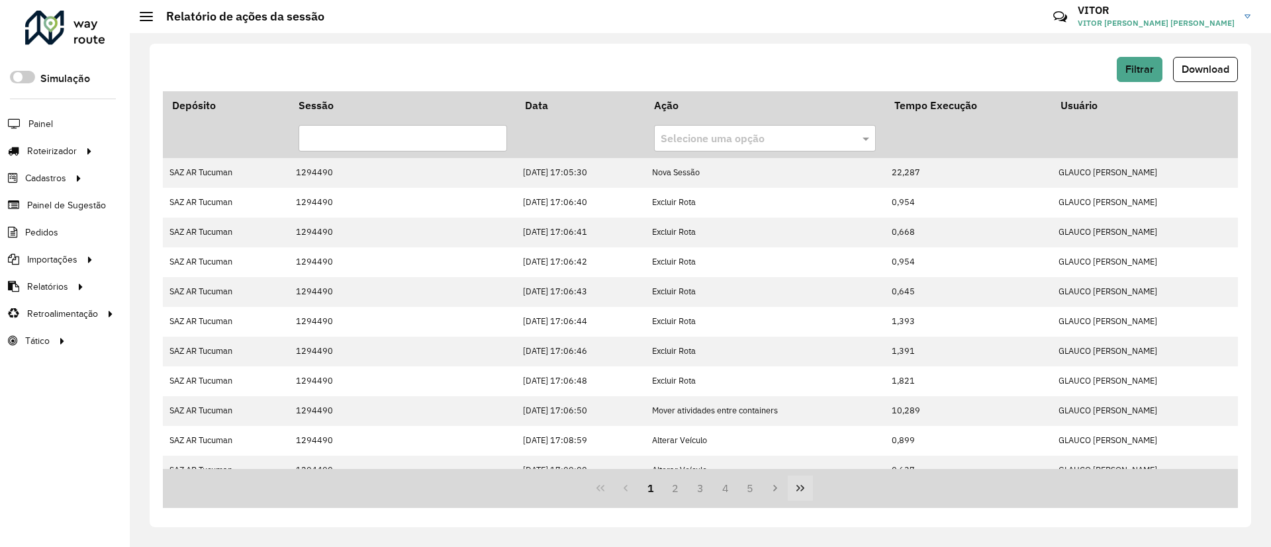
click at [805, 492] on icon "Last Page" at bounding box center [800, 488] width 11 height 11
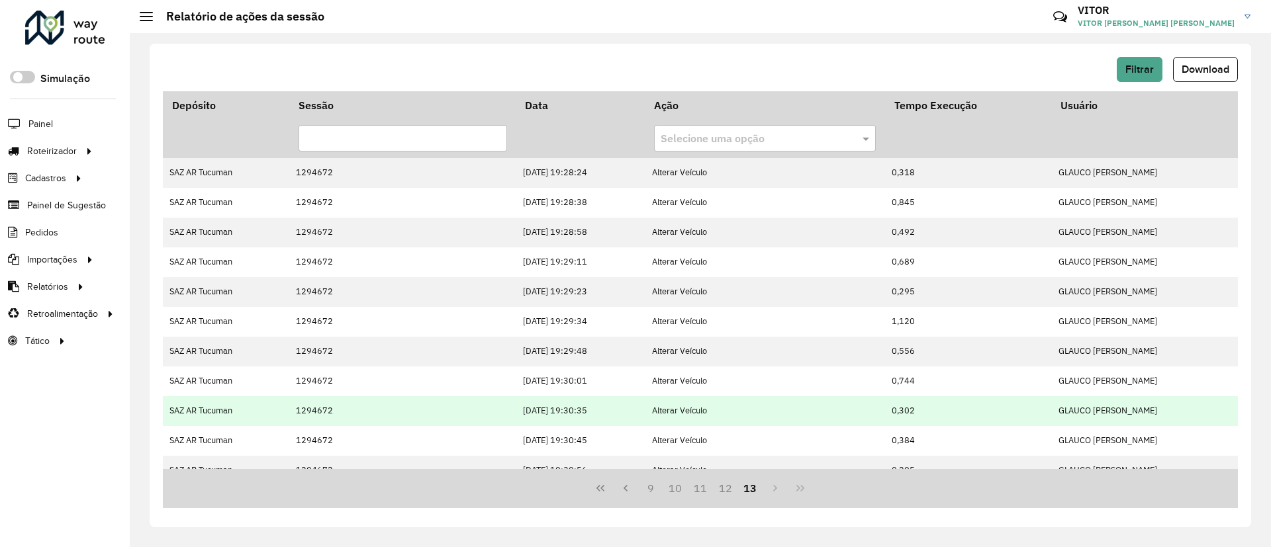
scroll to position [285, 0]
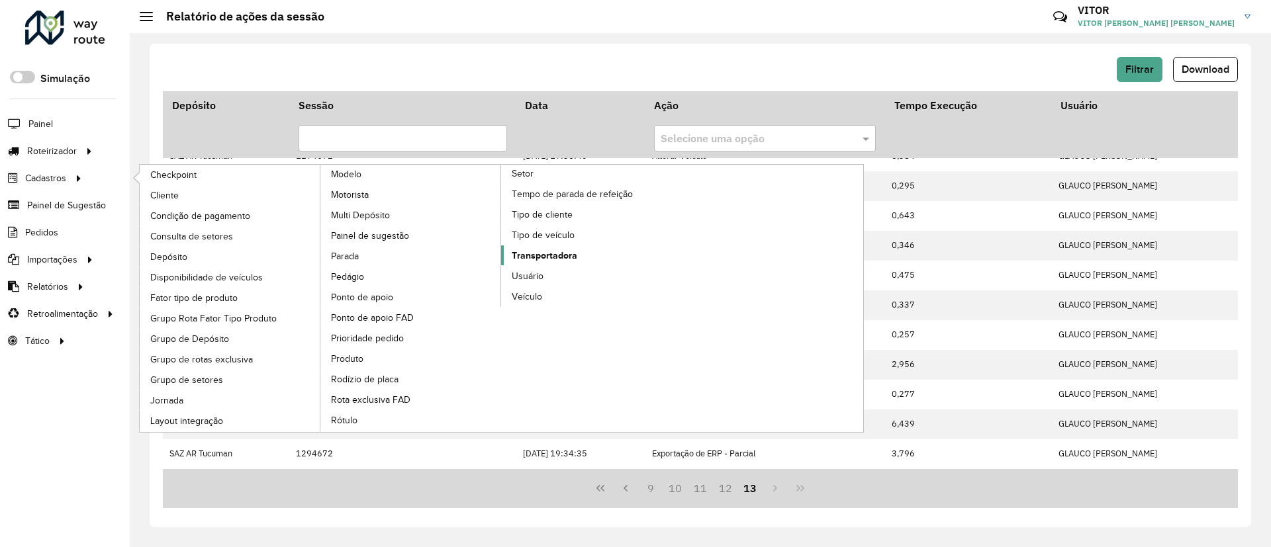
click at [555, 253] on span "Transportadora" at bounding box center [545, 256] width 66 height 14
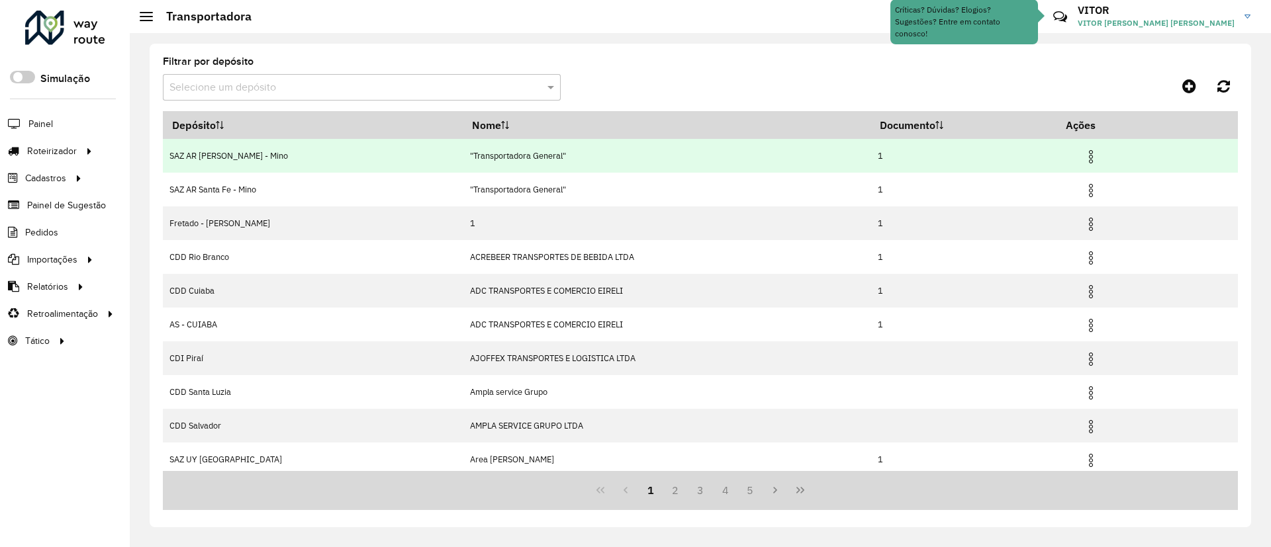
click at [1072, 160] on td at bounding box center [1096, 155] width 79 height 33
click at [1083, 156] on img at bounding box center [1091, 157] width 16 height 16
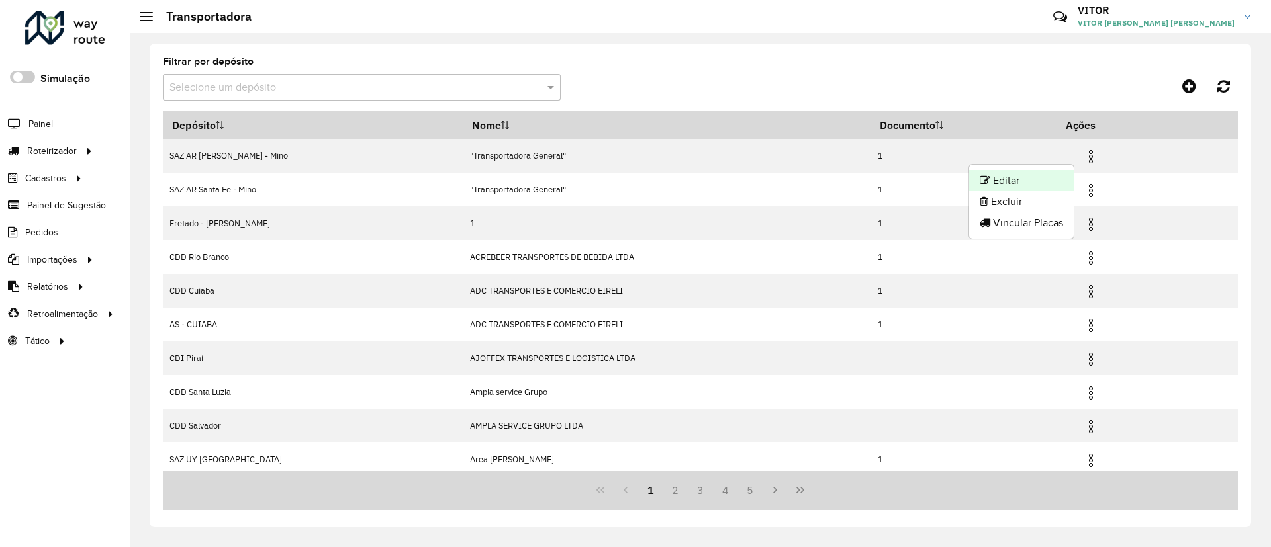
click at [1004, 177] on li "Editar" at bounding box center [1021, 180] width 105 height 21
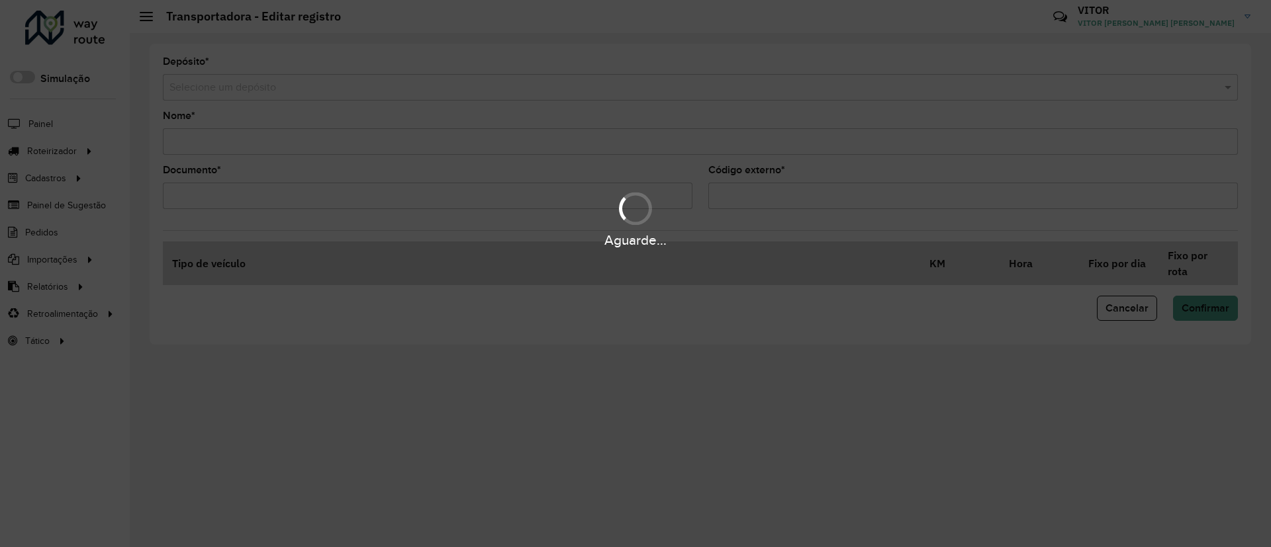
type input "**********"
type input "*"
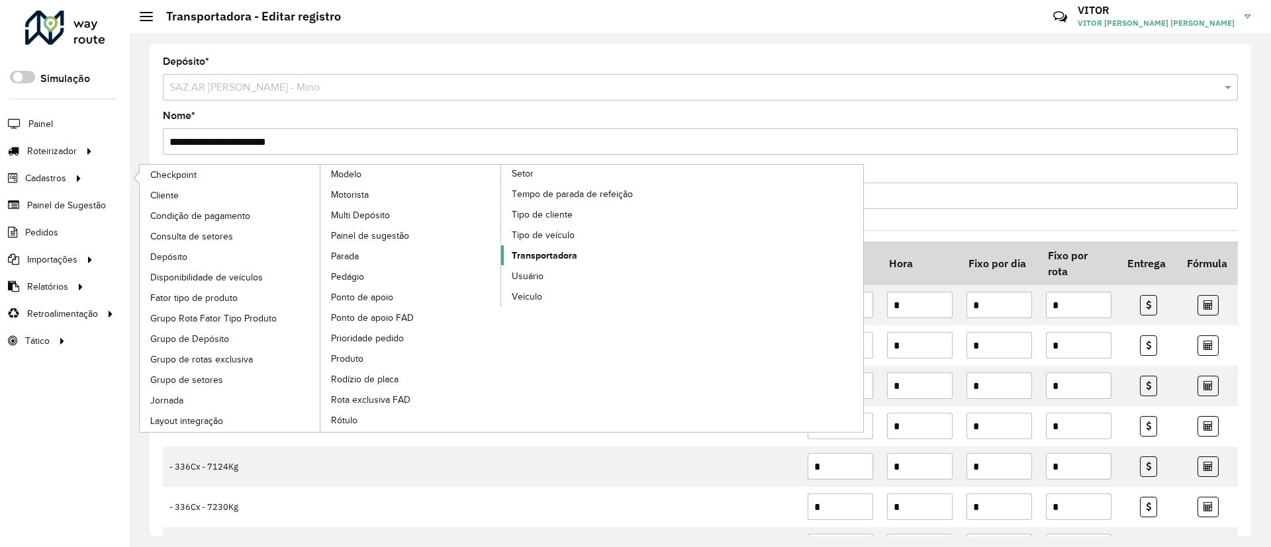
click at [528, 255] on span "Transportadora" at bounding box center [545, 256] width 66 height 14
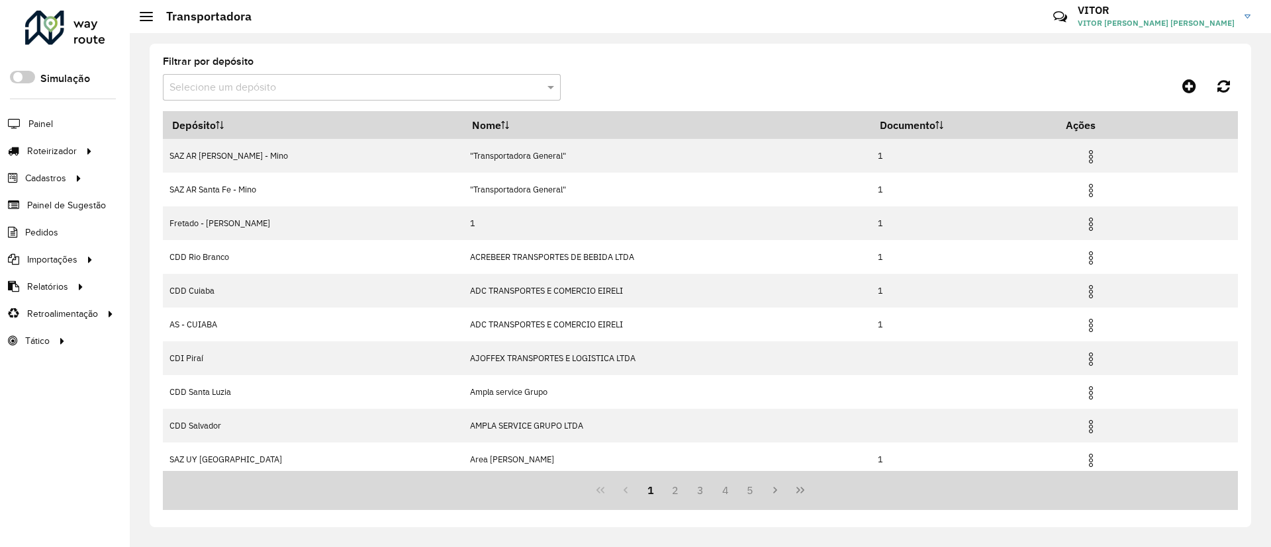
click at [338, 89] on input "text" at bounding box center [348, 88] width 358 height 16
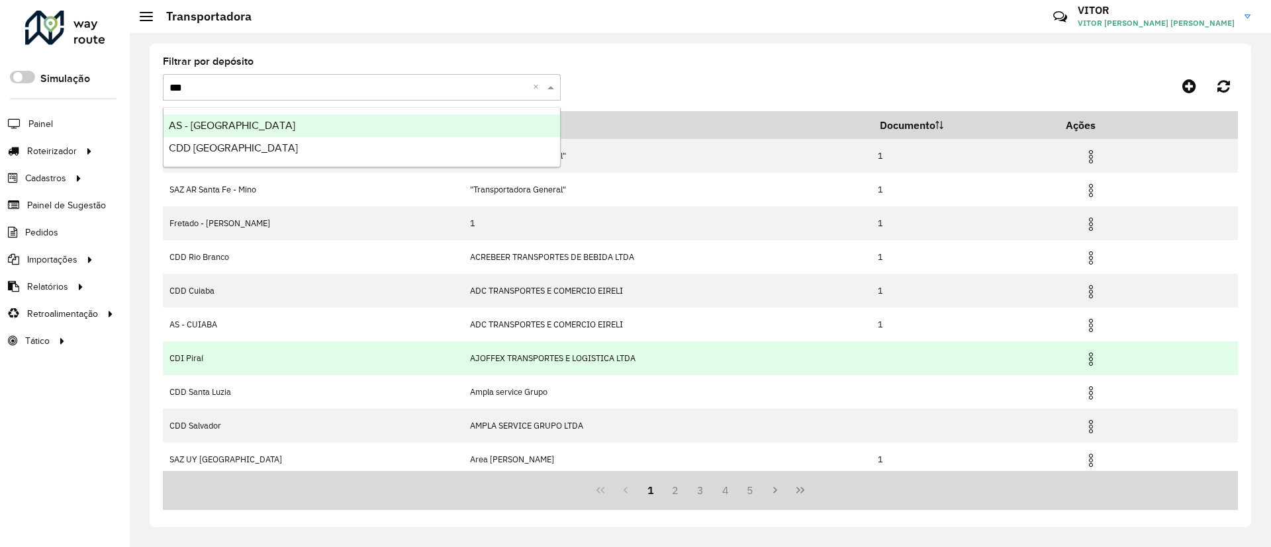
type input "****"
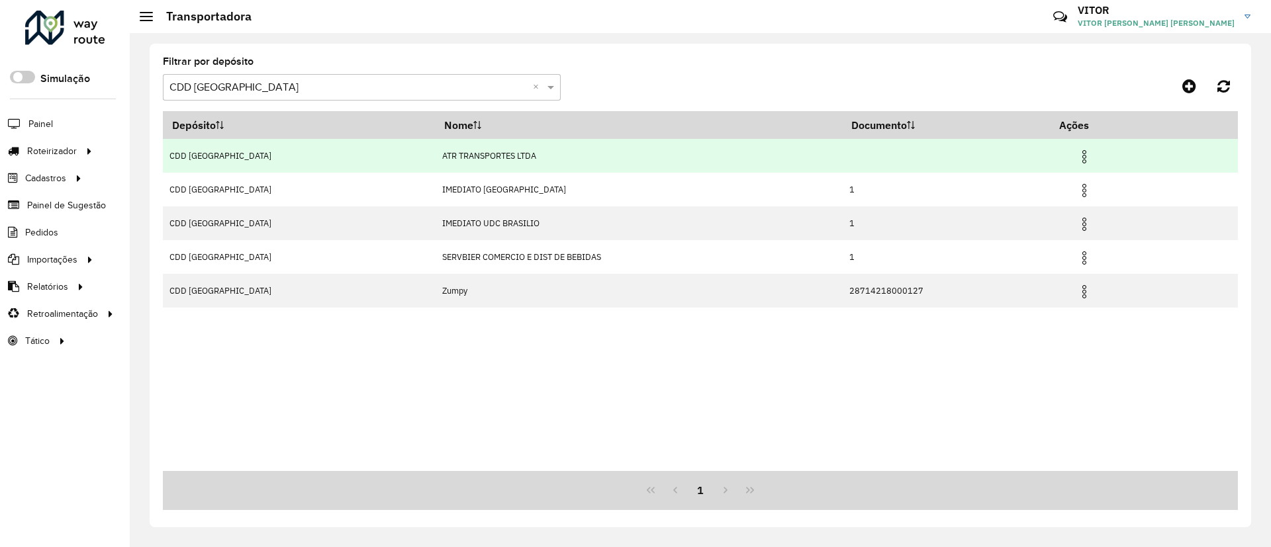
click at [1054, 154] on td at bounding box center [1089, 155] width 79 height 33
click at [1076, 153] on img at bounding box center [1084, 157] width 16 height 16
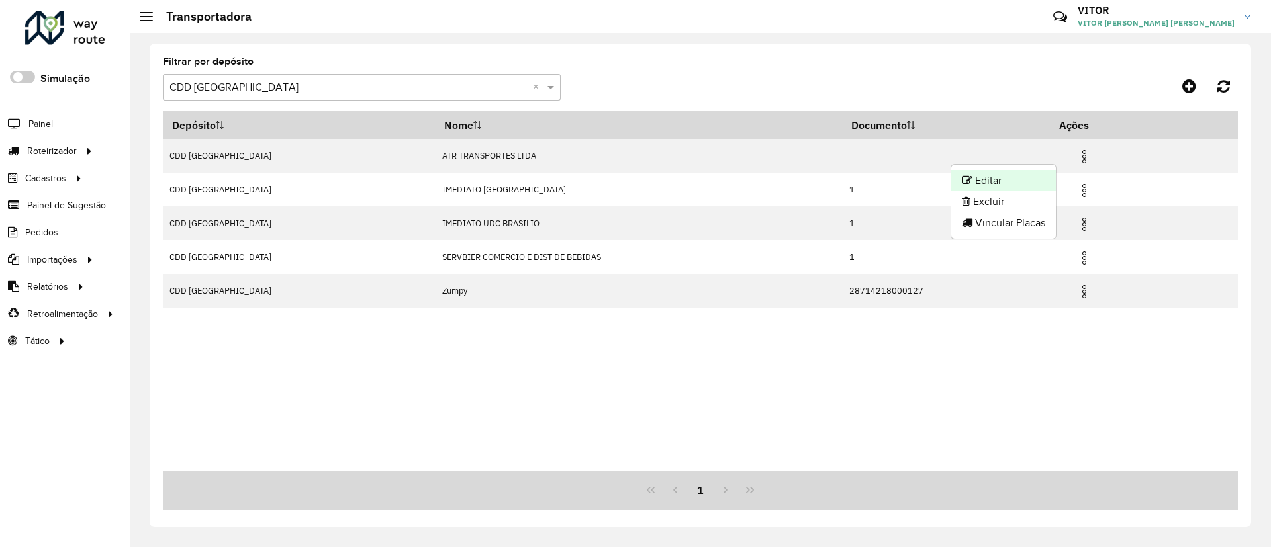
click at [1044, 181] on li "Editar" at bounding box center [1003, 180] width 105 height 21
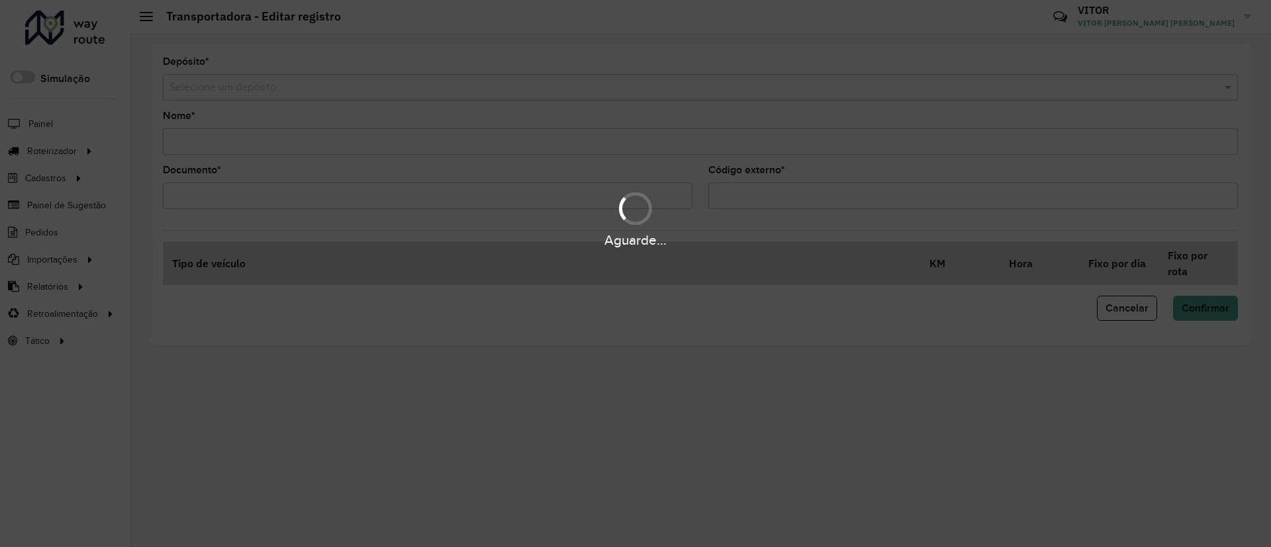
type input "**********"
type input "**"
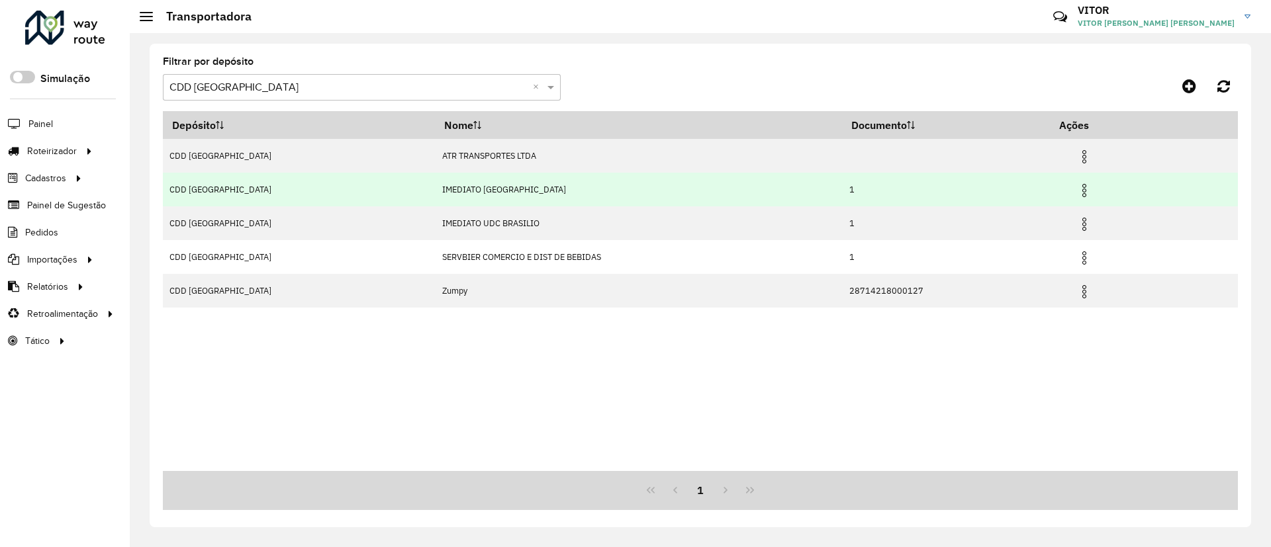
click at [1076, 186] on img at bounding box center [1084, 191] width 16 height 16
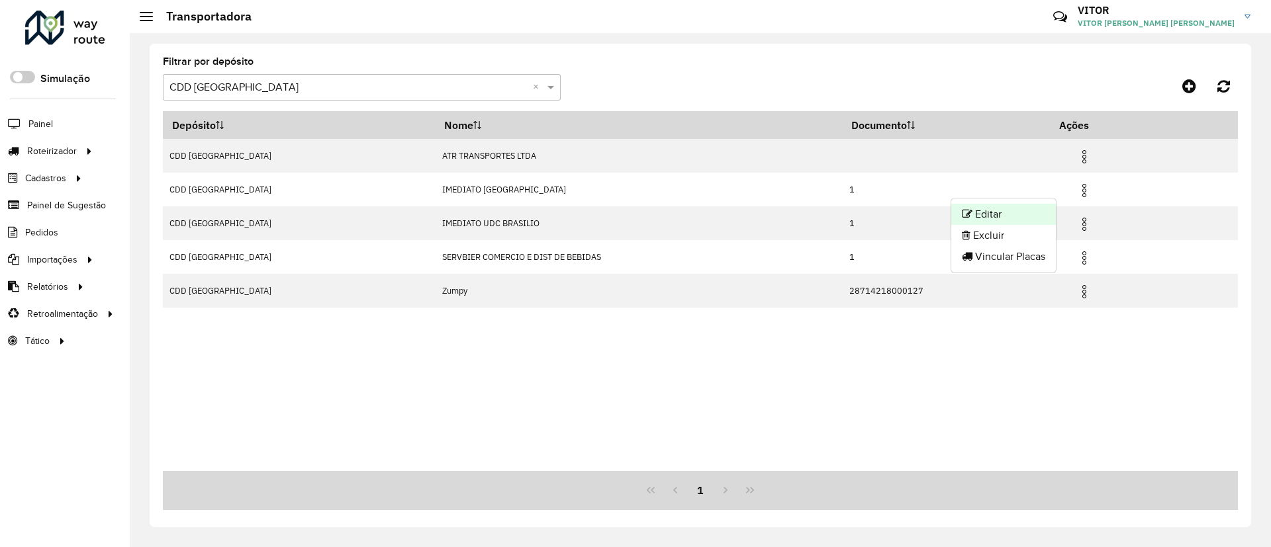
click at [1040, 218] on li "Editar" at bounding box center [1003, 214] width 105 height 21
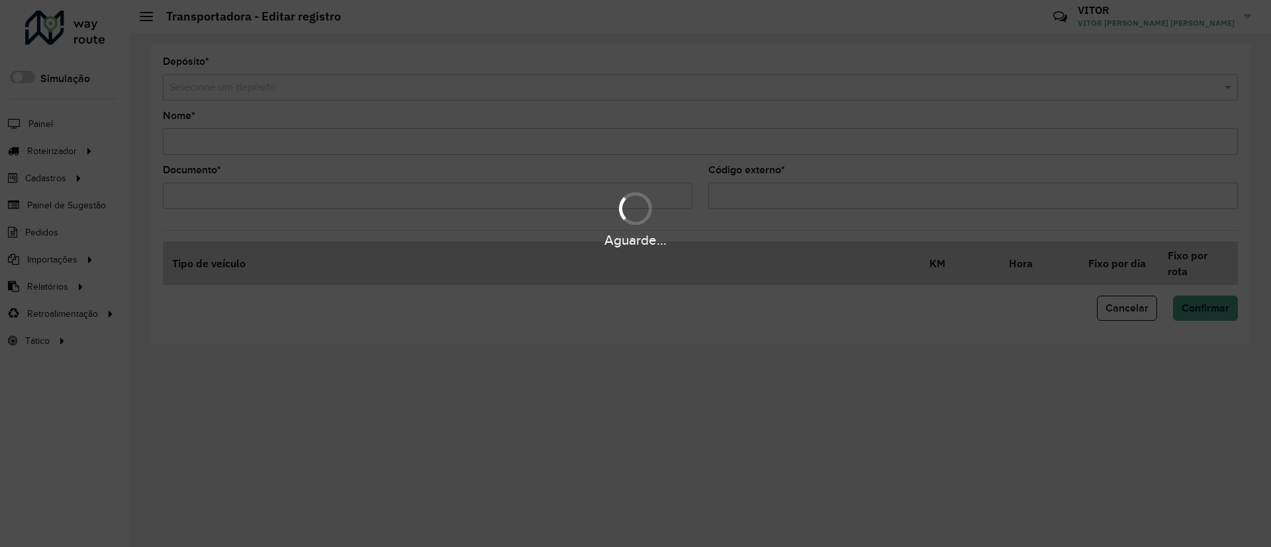
type input "**********"
type input "*"
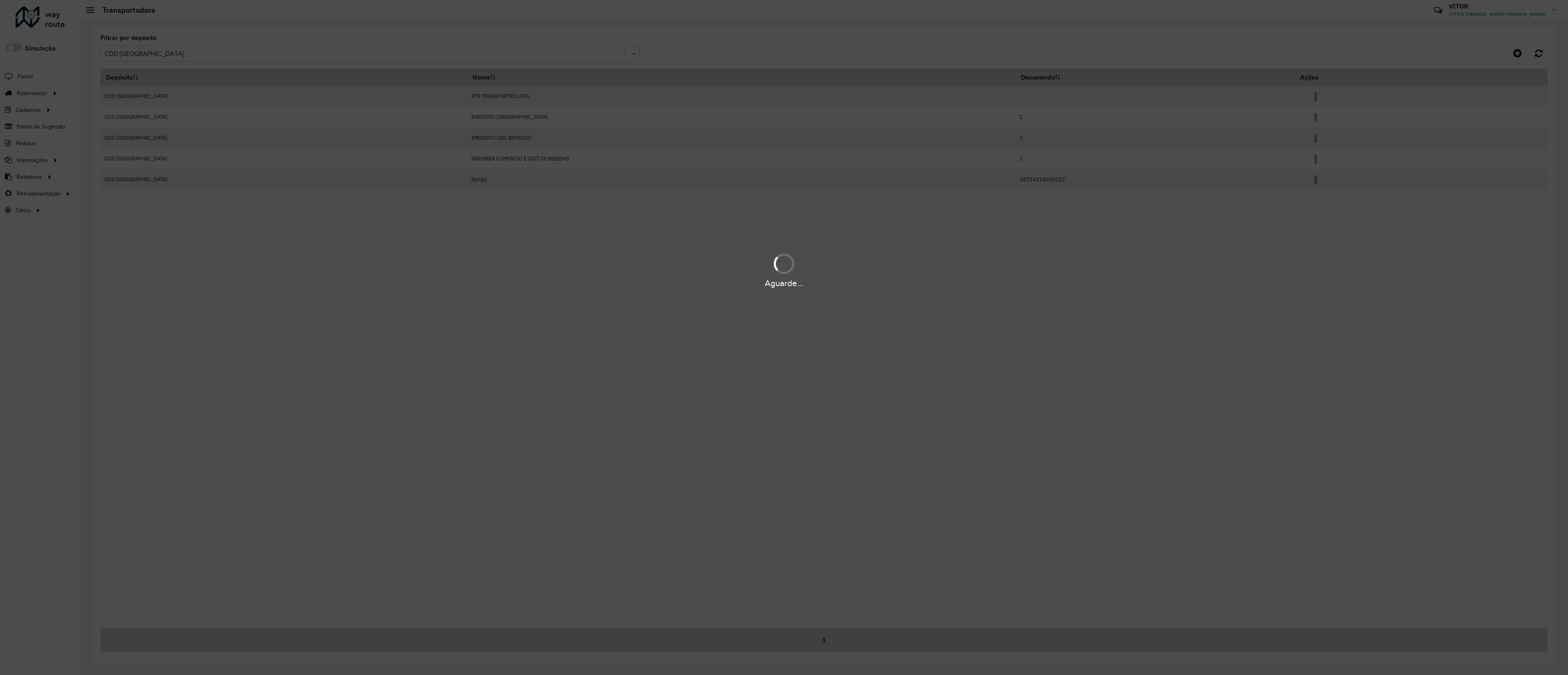
click at [253, 56] on input "text" at bounding box center [361, 54] width 515 height 10
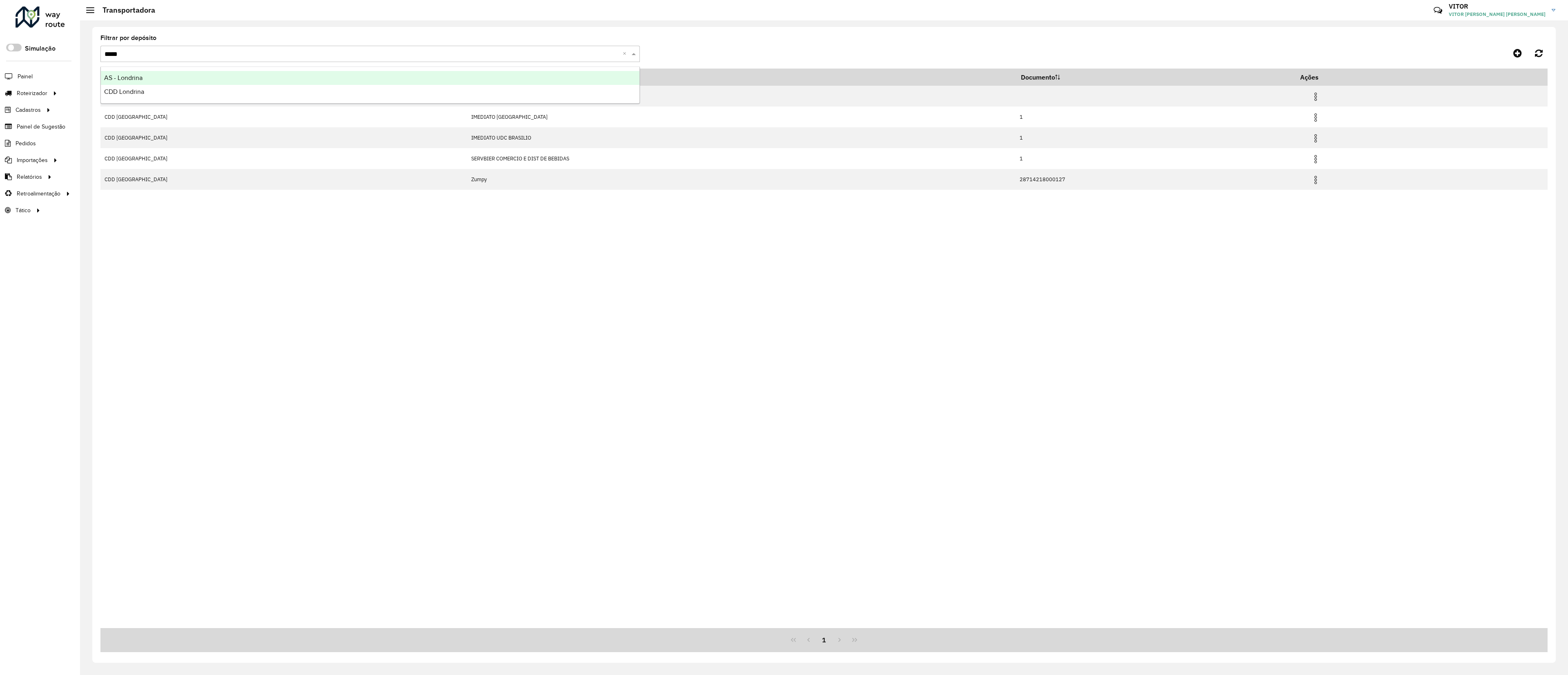
type input "******"
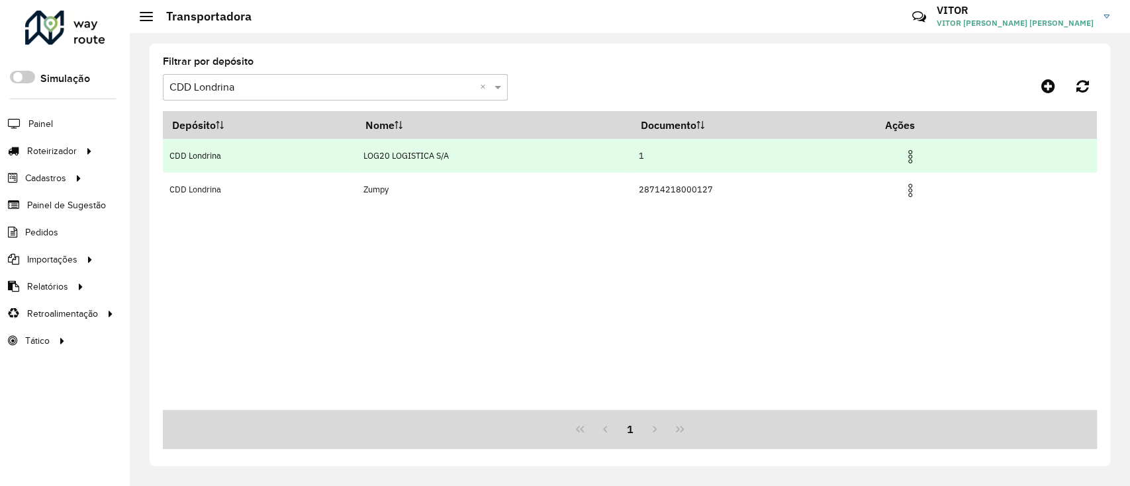
click at [912, 159] on img at bounding box center [910, 157] width 16 height 16
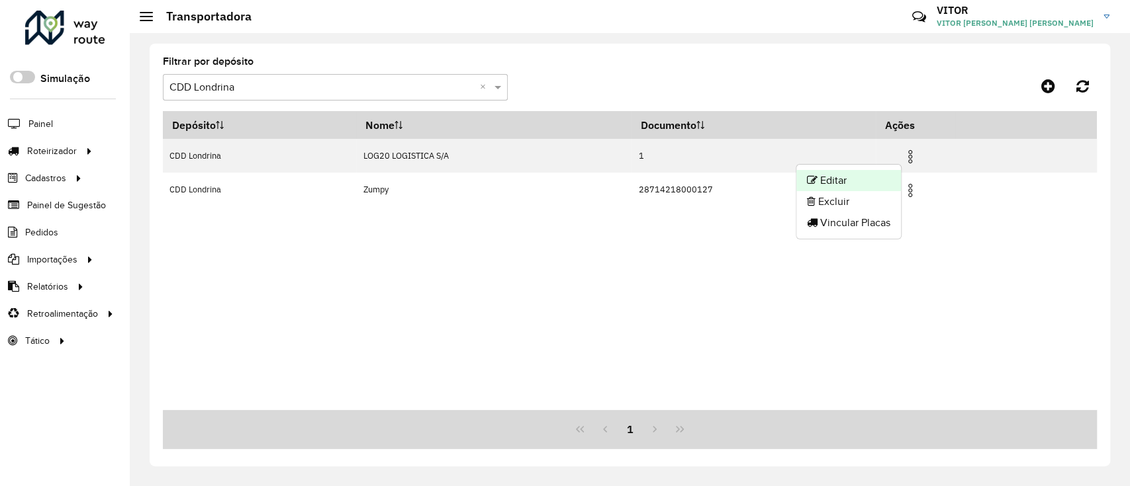
click at [856, 187] on li "Editar" at bounding box center [848, 180] width 105 height 21
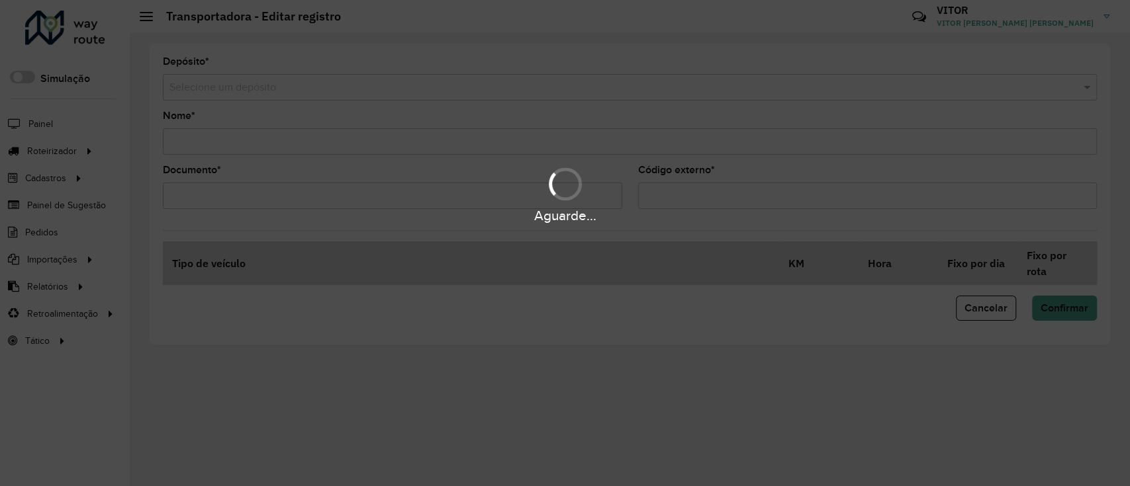
type input "**********"
type input "*"
type input "**"
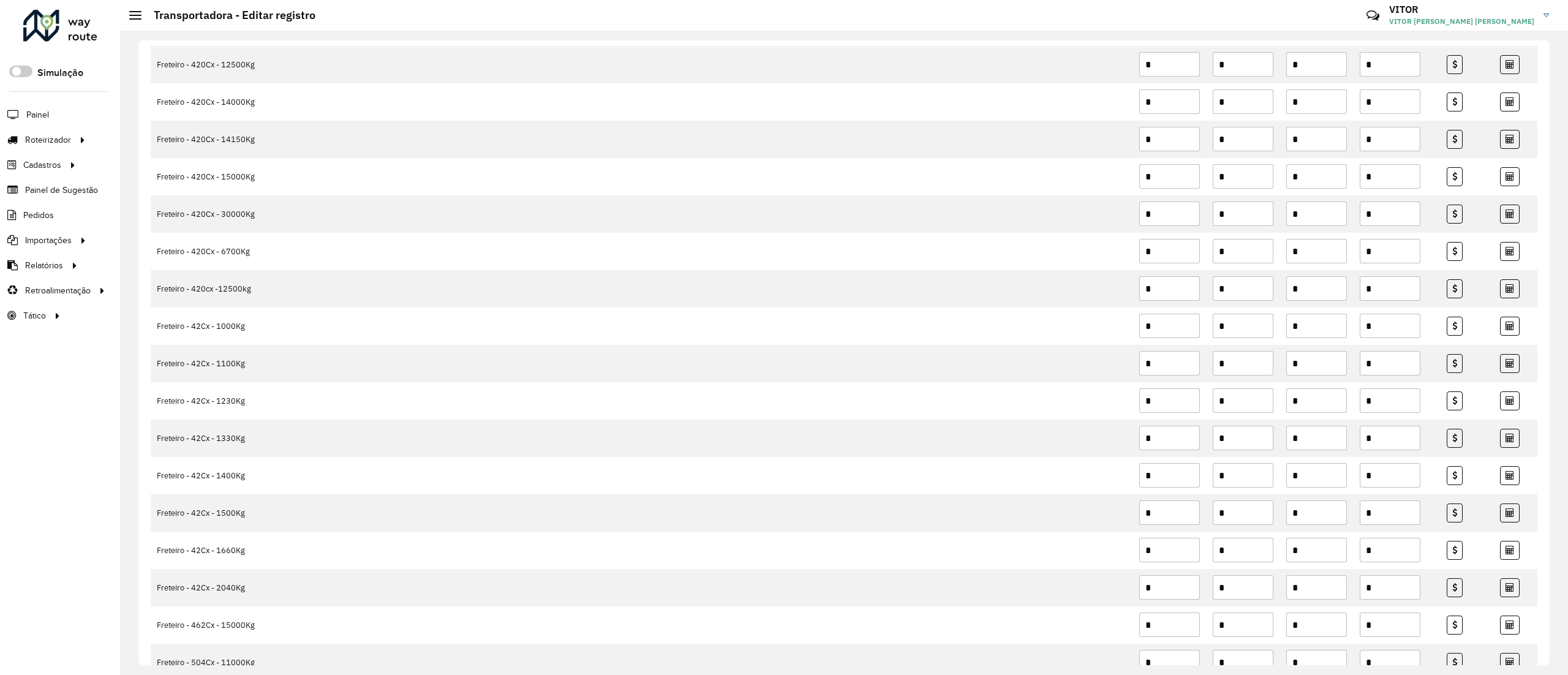
scroll to position [9005, 0]
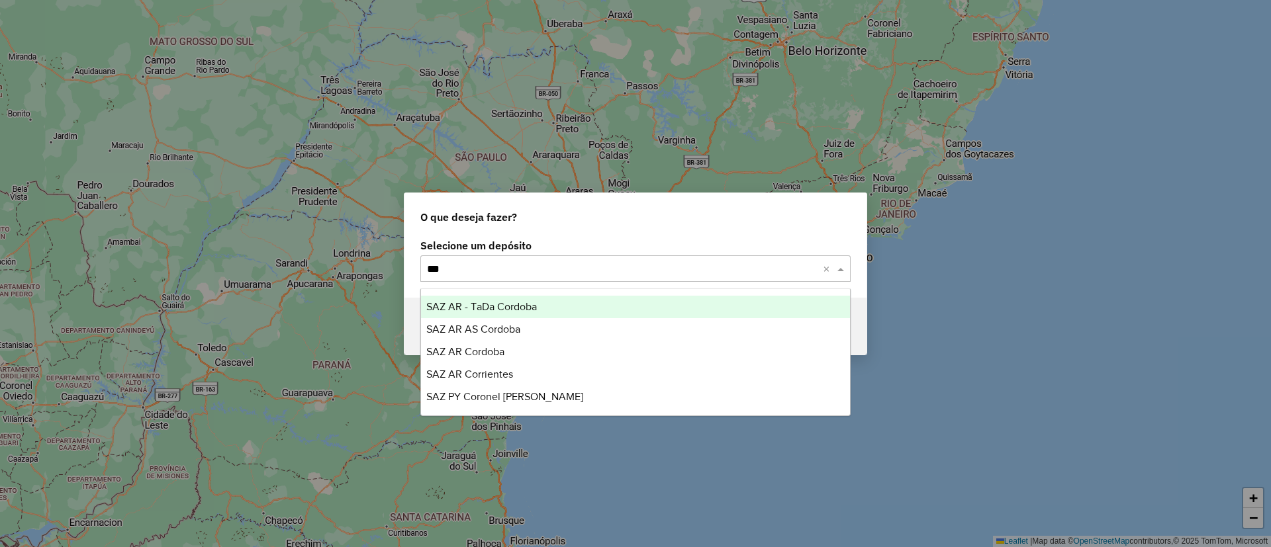
type input "****"
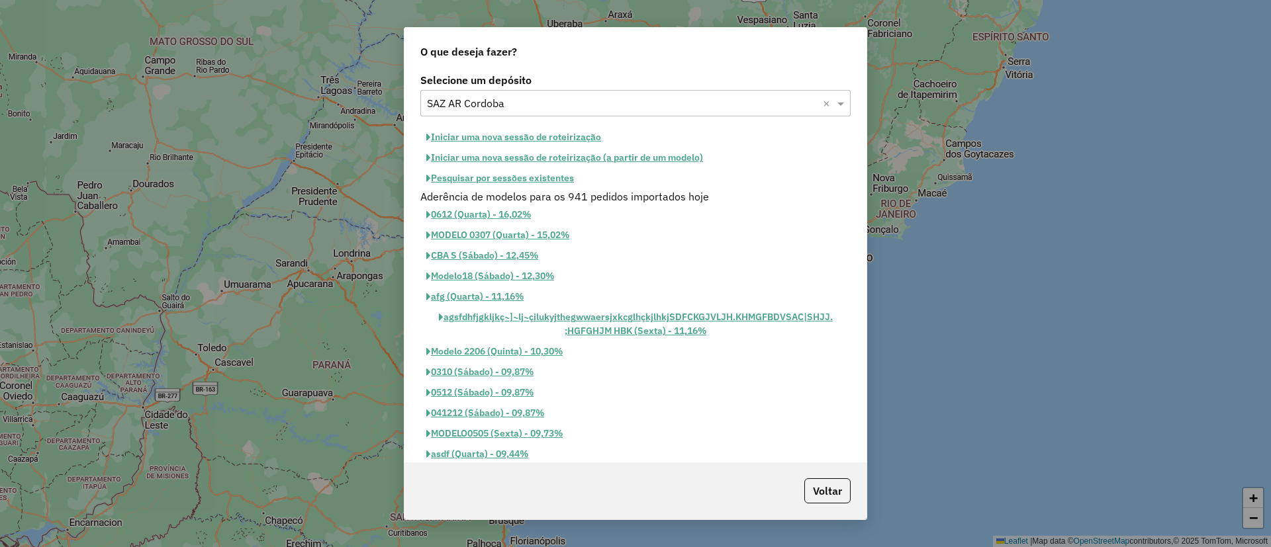
click at [471, 140] on button "Iniciar uma nova sessão de roteirização" at bounding box center [513, 137] width 187 height 21
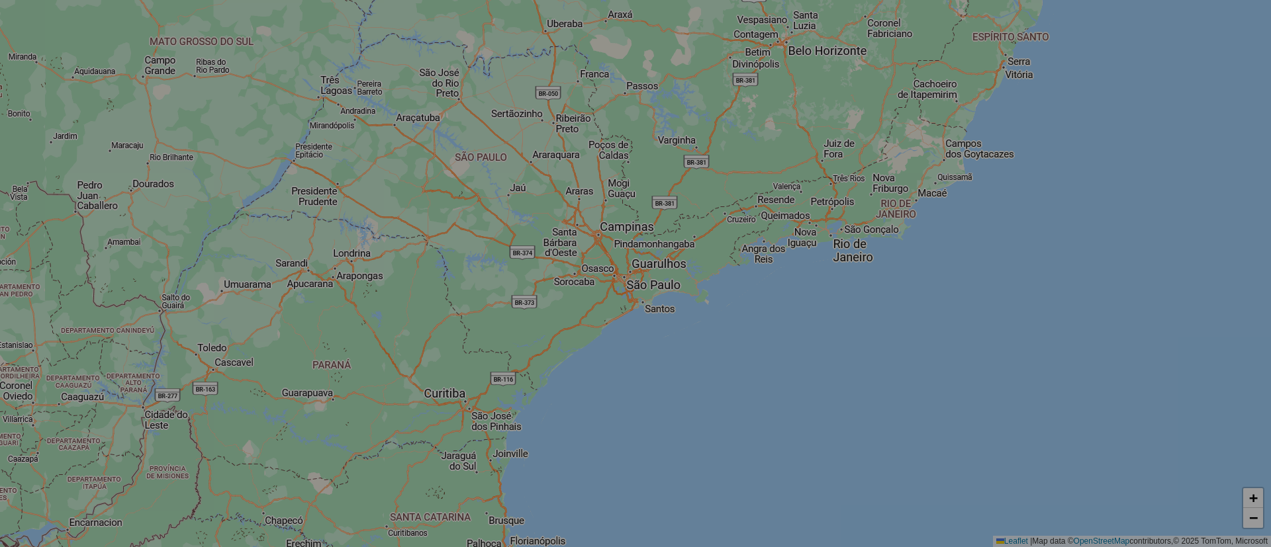
select select "*"
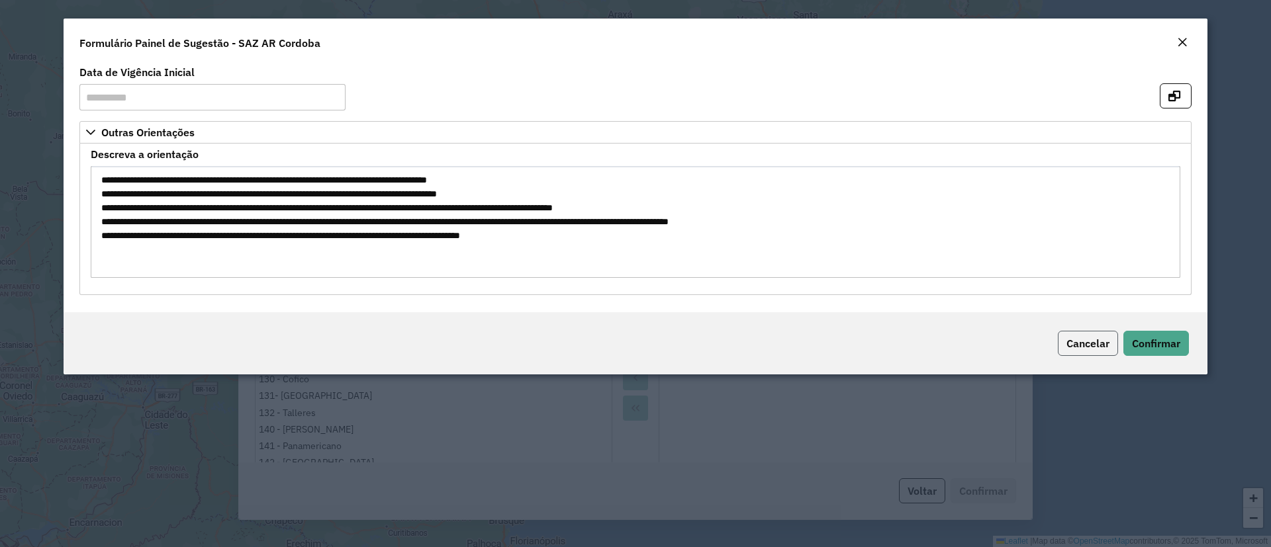
click at [1090, 340] on span "Cancelar" at bounding box center [1087, 343] width 43 height 13
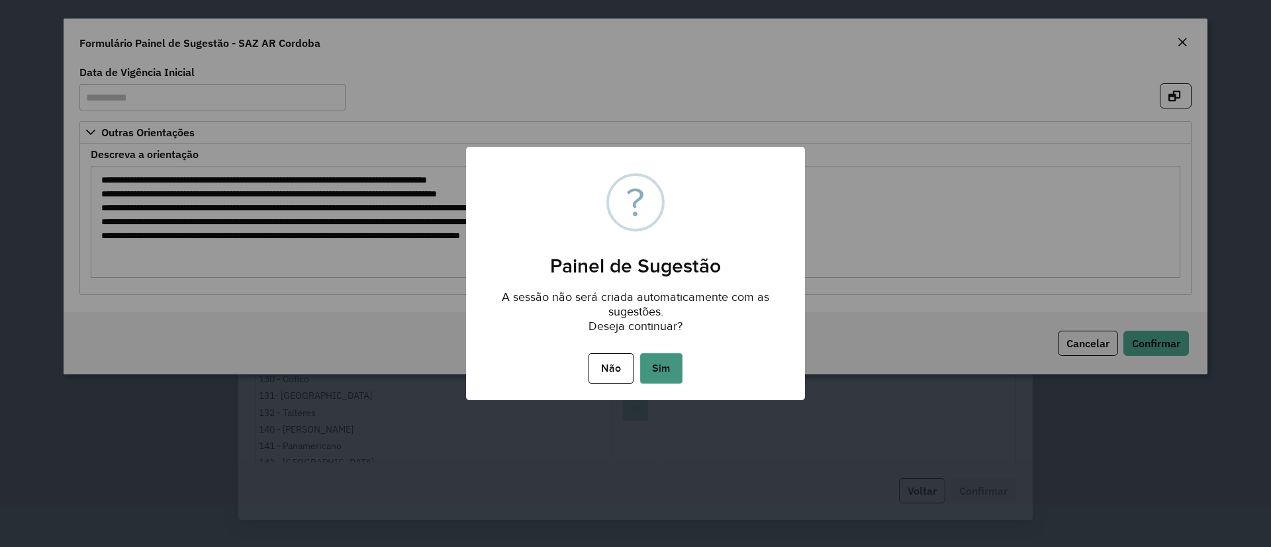
click at [649, 373] on button "Sim" at bounding box center [661, 368] width 42 height 30
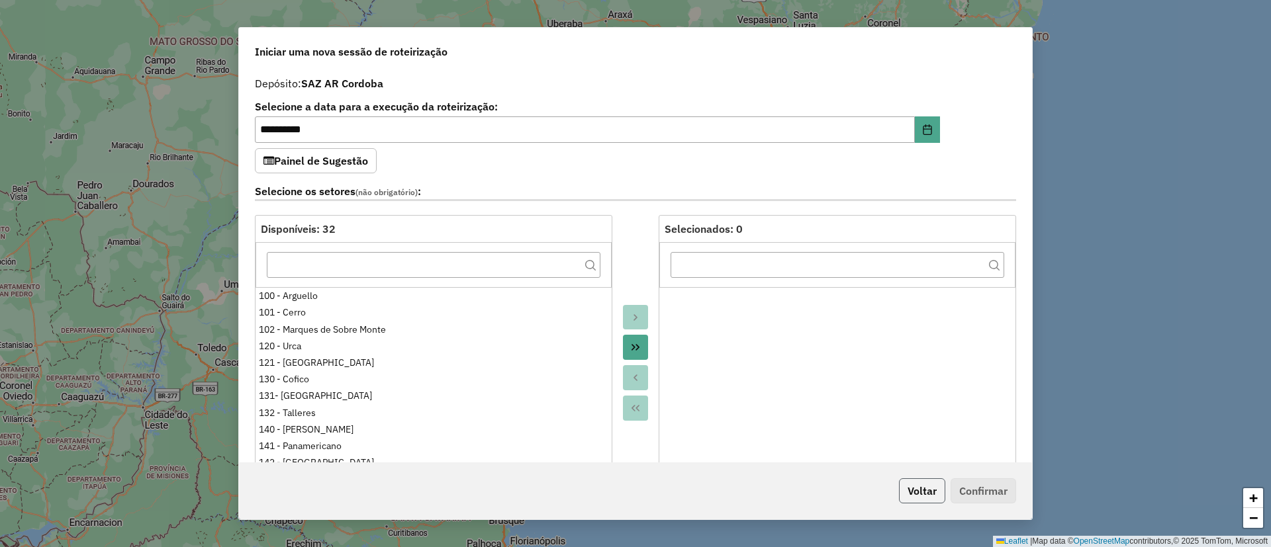
click at [917, 493] on button "Voltar" at bounding box center [922, 491] width 46 height 25
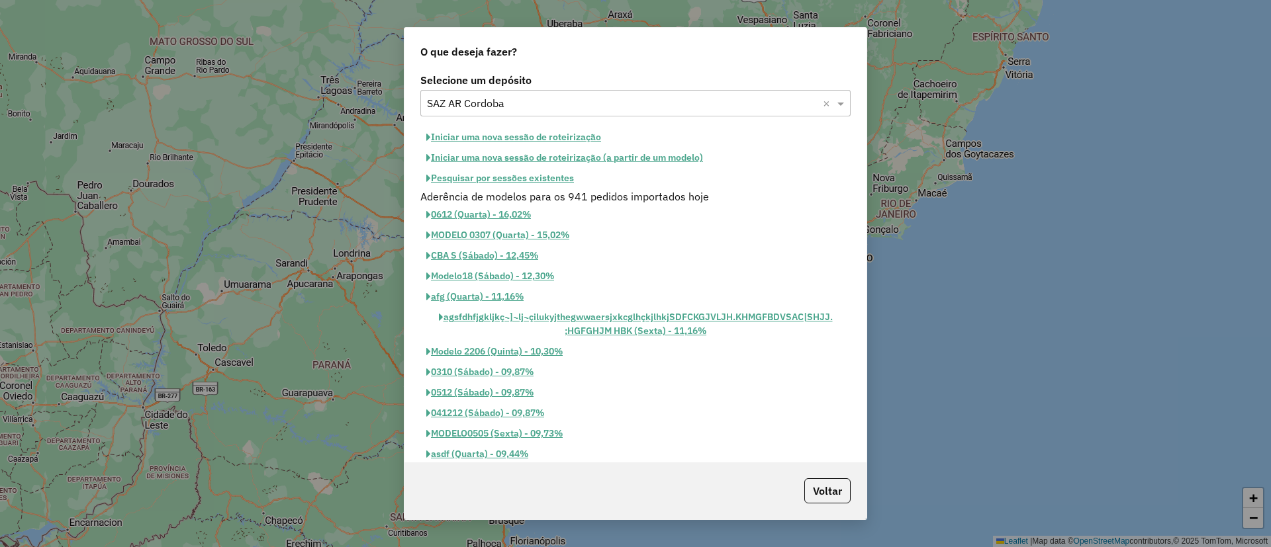
click at [524, 181] on button "Pesquisar por sessões existentes" at bounding box center [500, 178] width 160 height 21
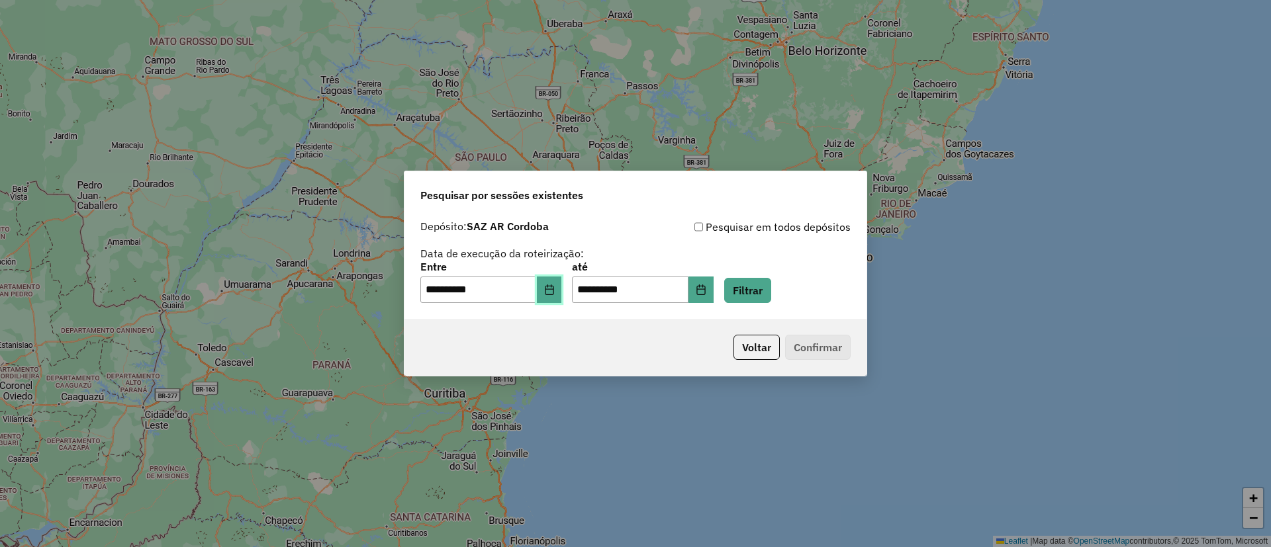
click at [553, 289] on icon "Choose Date" at bounding box center [549, 290] width 9 height 11
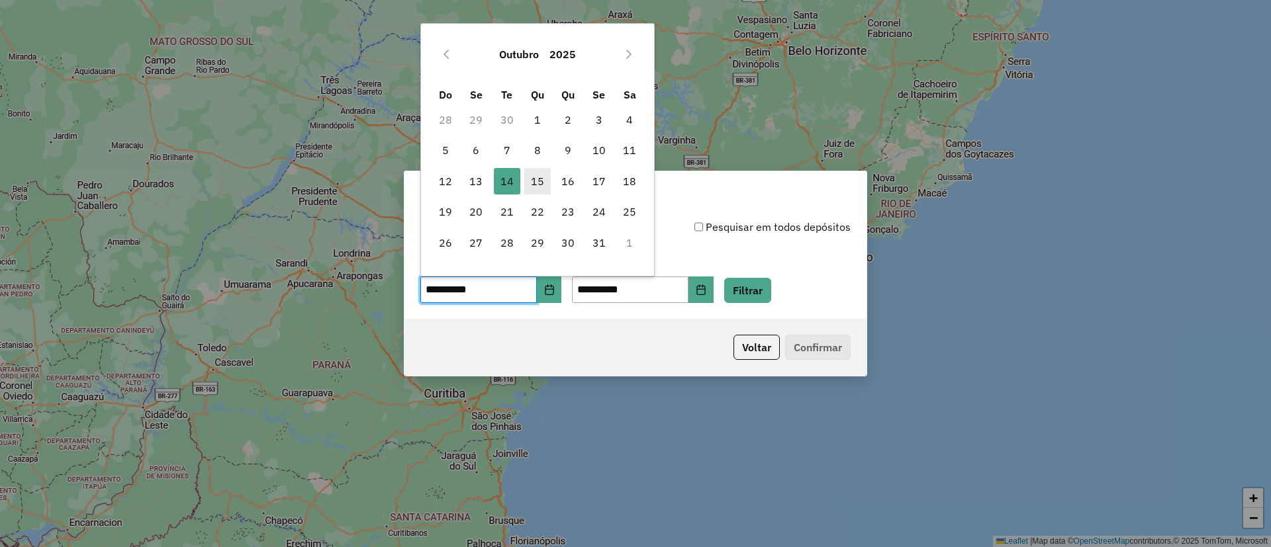
click at [534, 175] on span "15" at bounding box center [537, 181] width 26 height 26
type input "**********"
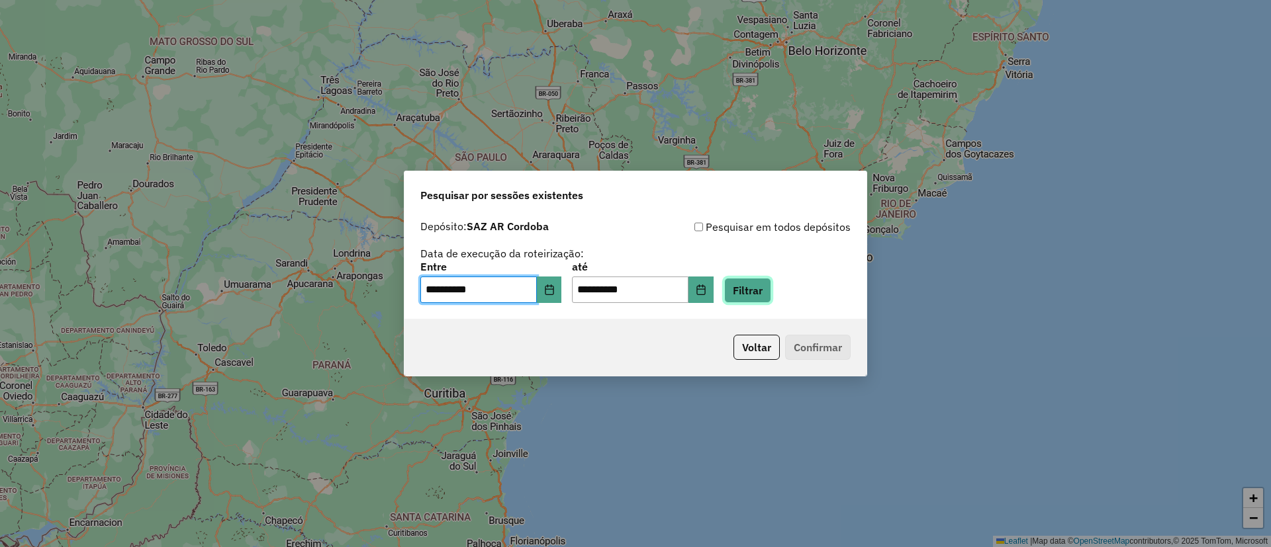
click at [756, 288] on button "Filtrar" at bounding box center [747, 290] width 47 height 25
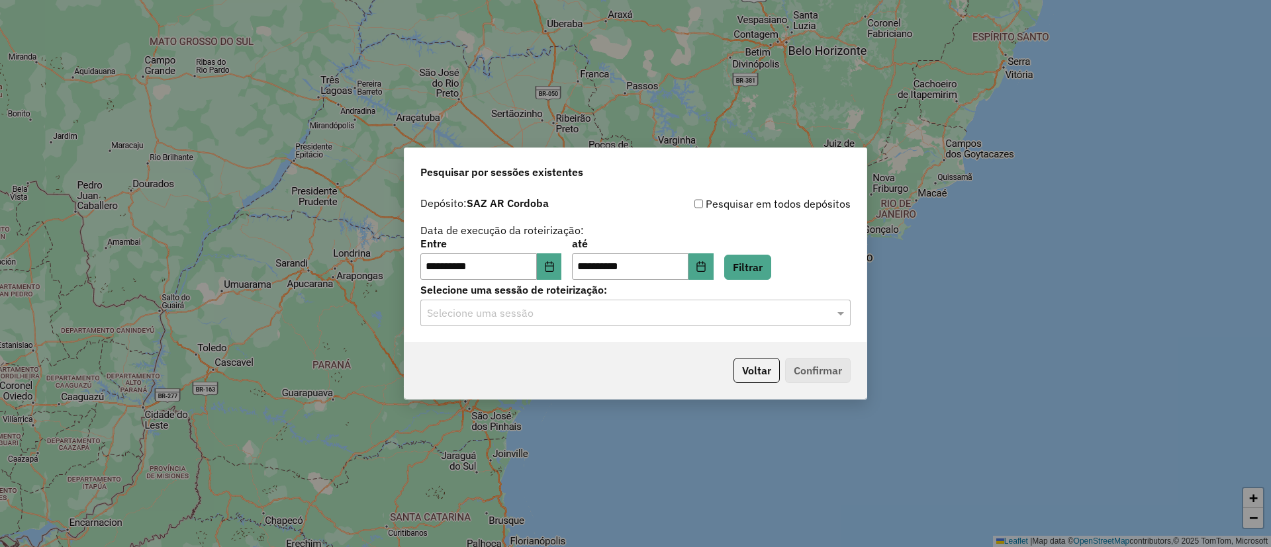
click at [584, 310] on input "text" at bounding box center [622, 314] width 391 height 16
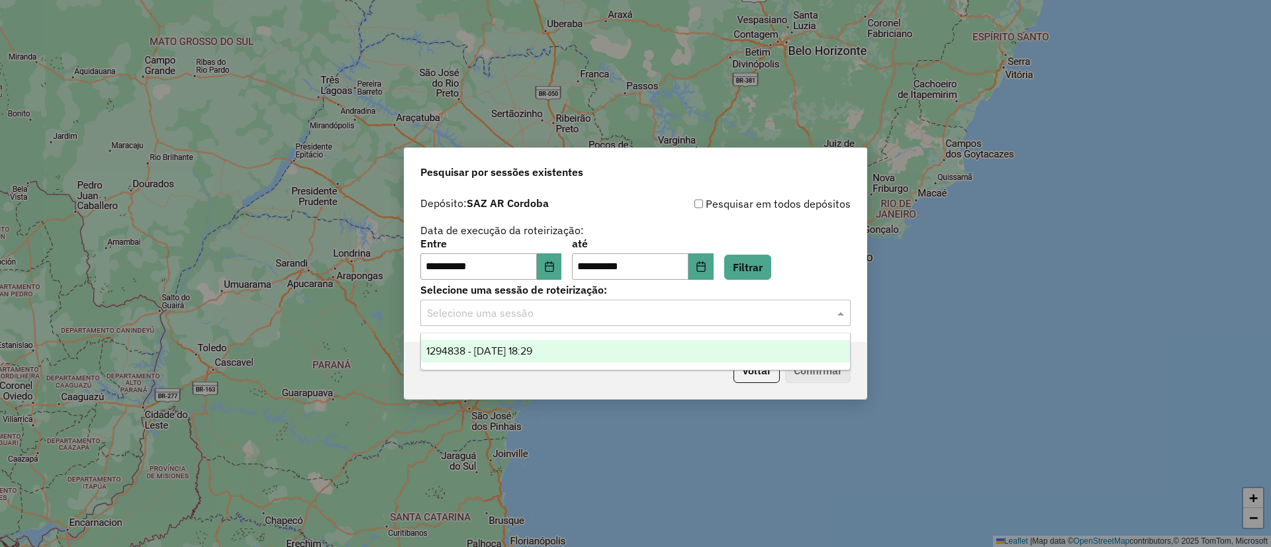
drag, startPoint x: 561, startPoint y: 347, endPoint x: 675, endPoint y: 360, distance: 115.2
click at [561, 348] on div "1294838 - 15/10/2025 18:29" at bounding box center [635, 351] width 429 height 23
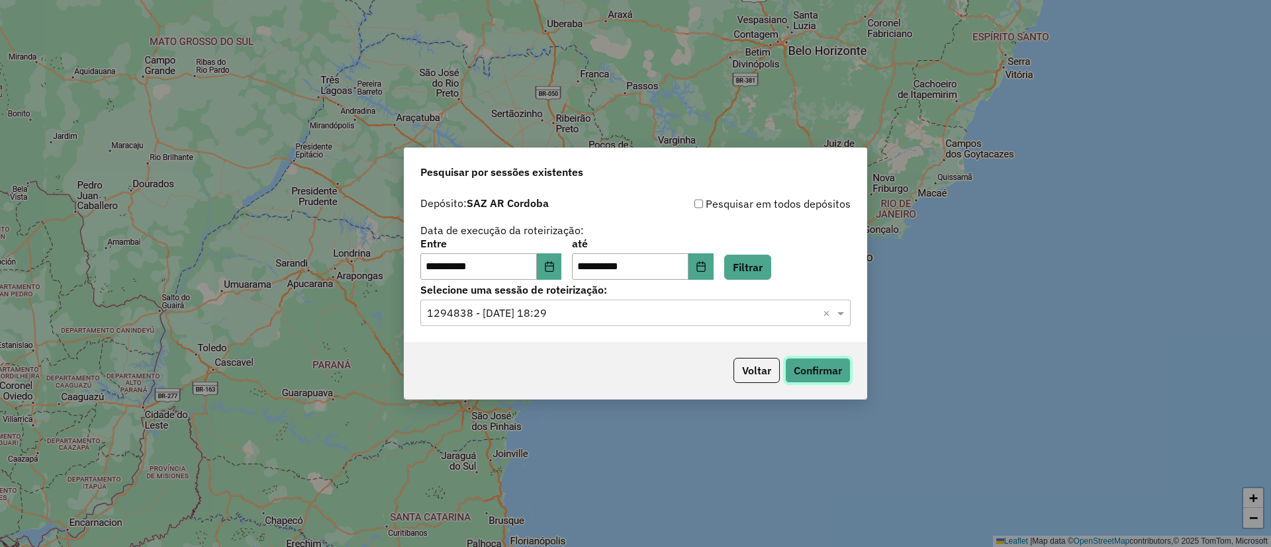
click at [808, 367] on button "Confirmar" at bounding box center [818, 370] width 66 height 25
click at [812, 372] on button "Confirmar" at bounding box center [818, 370] width 66 height 25
click at [737, 356] on div "Voltar Confirmar" at bounding box center [635, 370] width 462 height 57
click at [756, 367] on button "Voltar" at bounding box center [756, 370] width 46 height 25
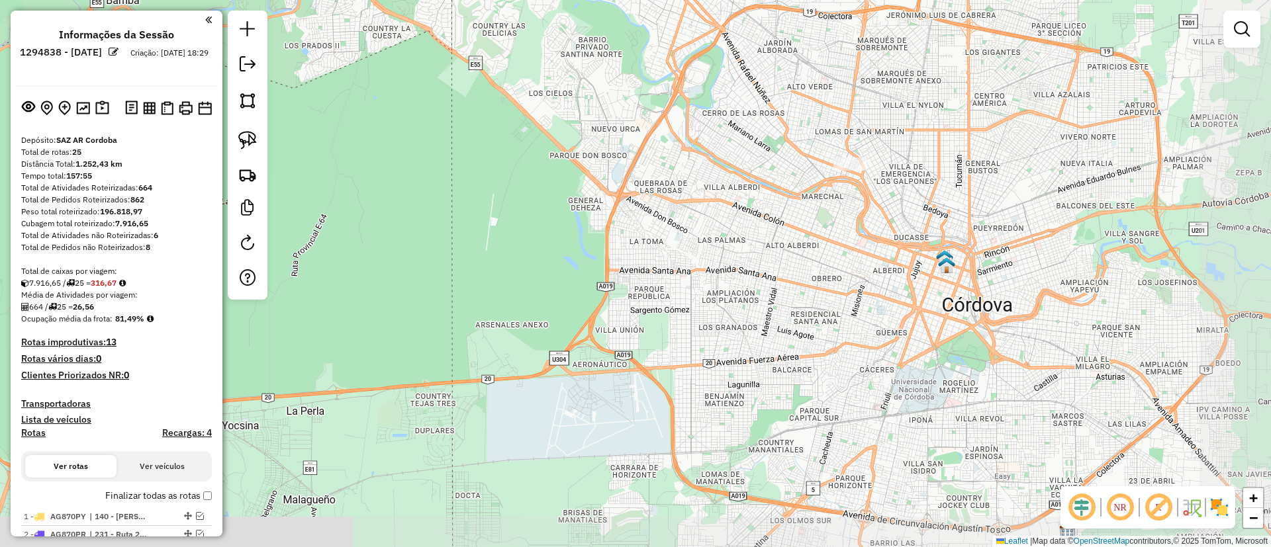
drag, startPoint x: 575, startPoint y: 228, endPoint x: 439, endPoint y: 151, distance: 155.9
click at [439, 151] on div "Janela de atendimento Grade de atendimento Capacidade Transportadoras Veículos …" at bounding box center [635, 273] width 1271 height 547
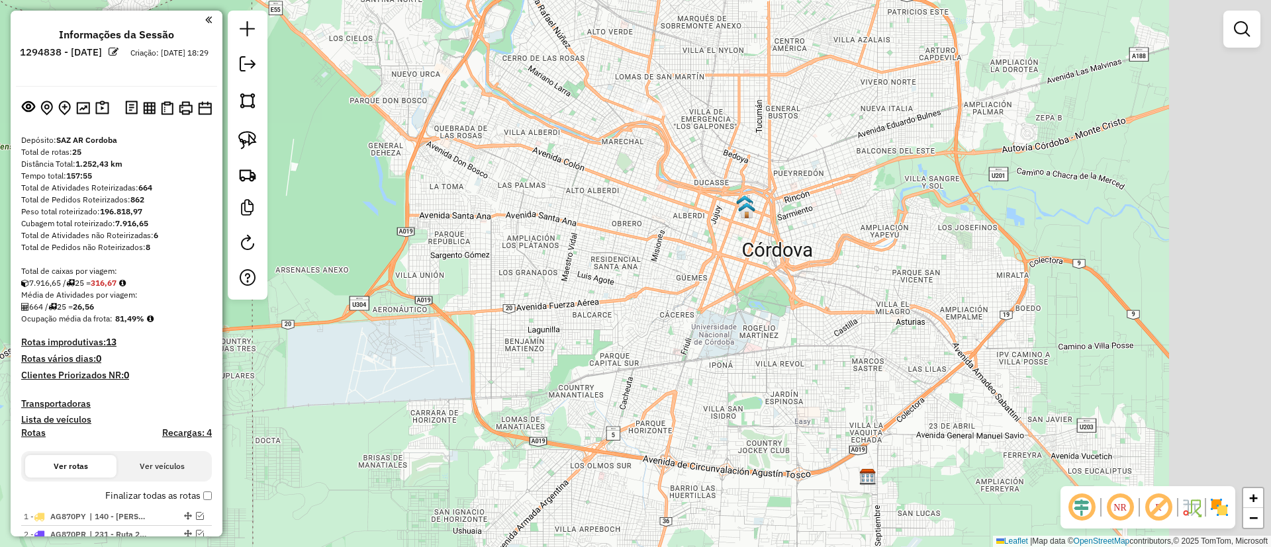
click at [415, 156] on div "Janela de atendimento Grade de atendimento Capacidade Transportadoras Veículos …" at bounding box center [635, 273] width 1271 height 547
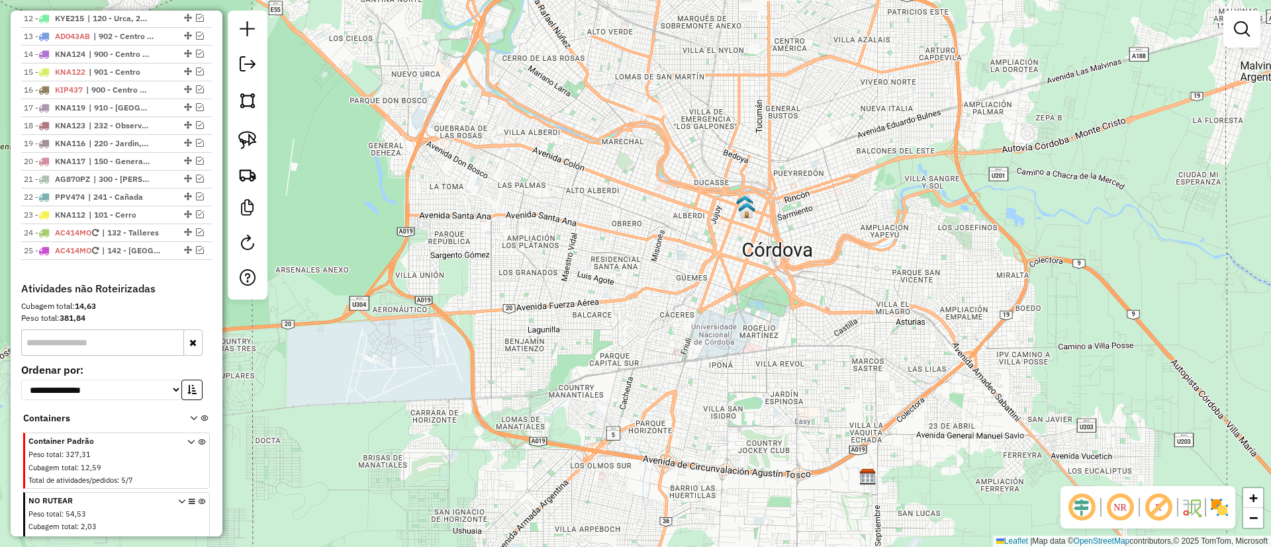
scroll to position [774, 0]
